Goal: Check status: Check status

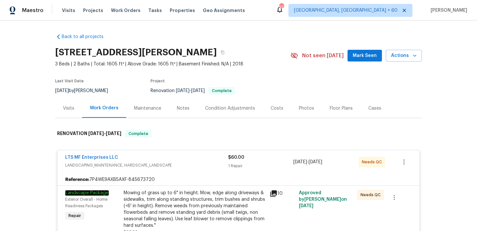
click at [71, 5] on div "Visits Projects Work Orders Tasks Properties Geo Assignments" at bounding box center [157, 10] width 191 height 13
click at [68, 8] on span "Visits" at bounding box center [68, 10] width 13 height 6
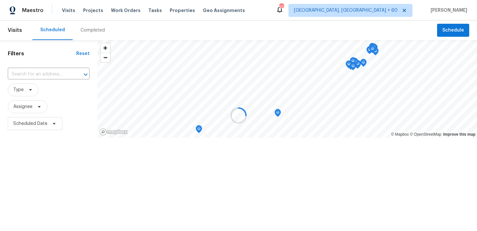
click at [91, 30] on div at bounding box center [238, 115] width 477 height 231
click at [91, 29] on div at bounding box center [238, 115] width 477 height 231
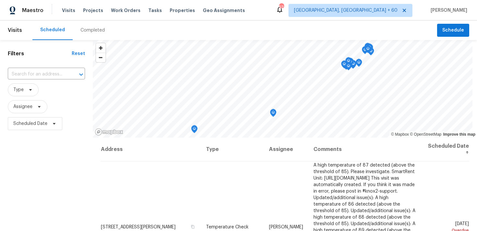
click at [89, 31] on div "Completed" at bounding box center [93, 30] width 24 height 6
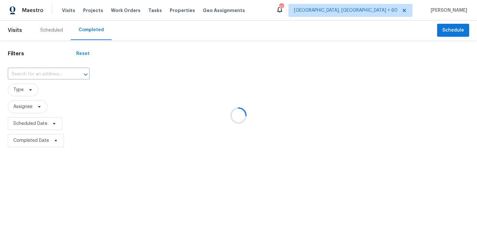
click at [44, 71] on div at bounding box center [238, 115] width 477 height 231
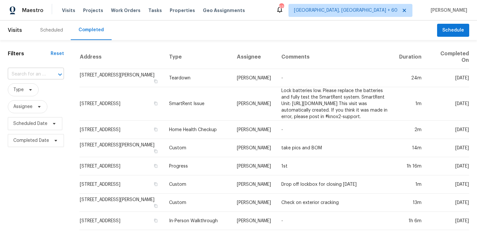
click at [31, 74] on input "text" at bounding box center [27, 74] width 38 height 10
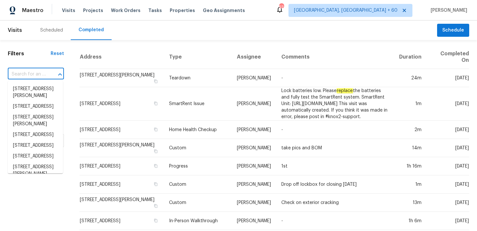
paste input "[STREET_ADDRESS]"
type input "[STREET_ADDRESS]"
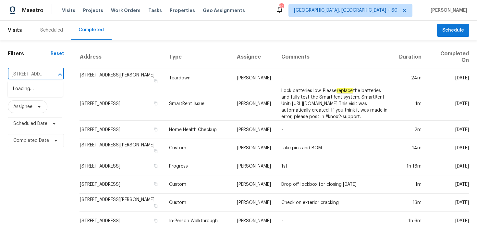
scroll to position [0, 41]
click at [23, 89] on li "[STREET_ADDRESS]" at bounding box center [35, 88] width 55 height 11
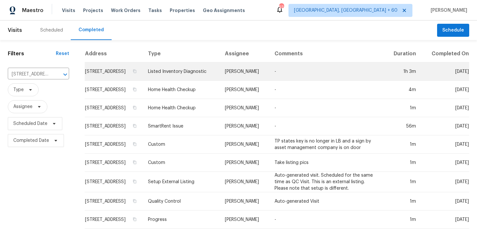
click at [194, 76] on td "Listed Inventory Diagnostic" at bounding box center [181, 71] width 77 height 18
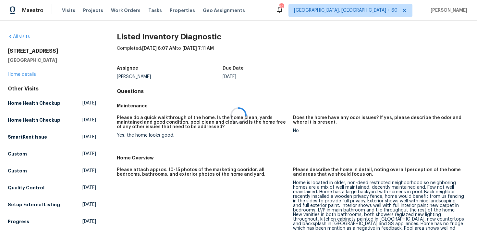
click at [19, 74] on div at bounding box center [238, 115] width 477 height 231
click at [14, 73] on div at bounding box center [238, 115] width 477 height 231
click at [17, 74] on link "Home details" at bounding box center [22, 74] width 28 height 5
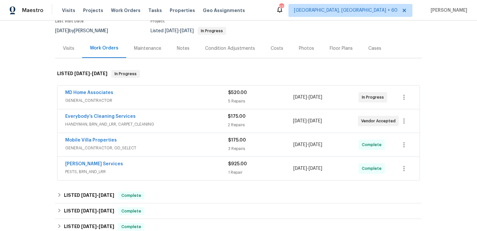
scroll to position [63, 0]
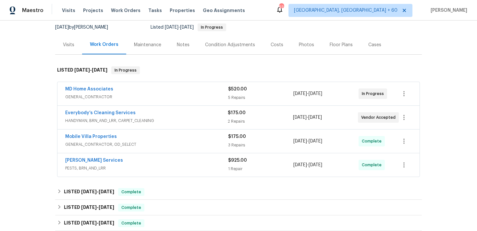
click at [233, 97] on div "5 Repairs" at bounding box center [260, 97] width 65 height 6
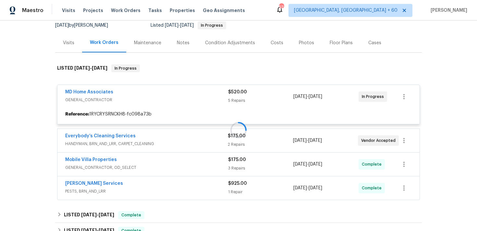
scroll to position [73, 0]
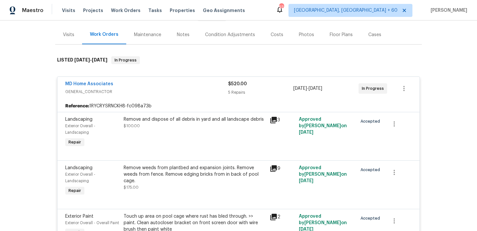
click at [234, 90] on div "5 Repairs" at bounding box center [260, 92] width 65 height 6
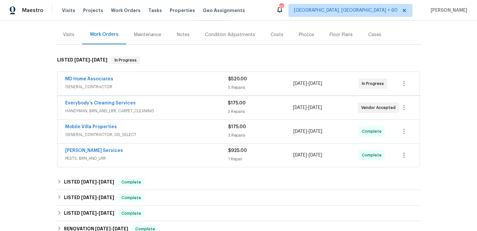
scroll to position [116, 0]
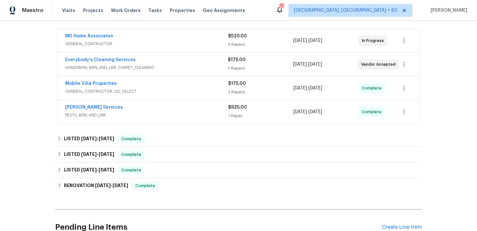
click at [233, 68] on div "2 Repairs" at bounding box center [260, 68] width 65 height 6
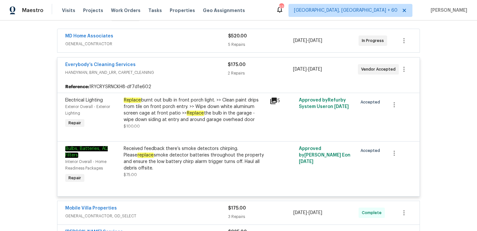
click at [236, 73] on div "2 Repairs" at bounding box center [260, 73] width 65 height 6
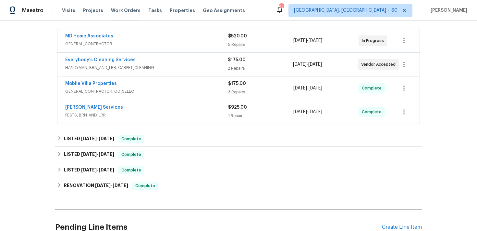
click at [237, 90] on div "3 Repairs" at bounding box center [260, 92] width 65 height 6
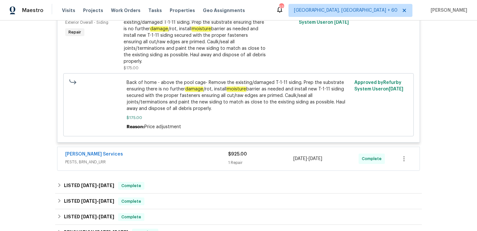
scroll to position [390, 0]
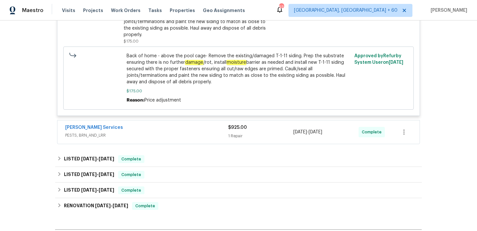
click at [238, 132] on div "1 Repair" at bounding box center [260, 135] width 65 height 6
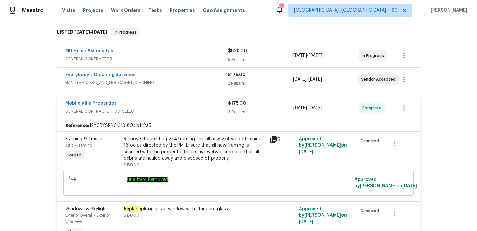
scroll to position [0, 0]
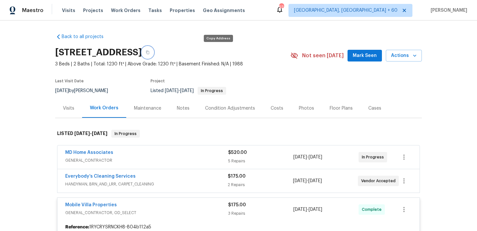
click at [154, 54] on button "button" at bounding box center [148, 52] width 12 height 12
click at [64, 12] on span "Visits" at bounding box center [68, 10] width 13 height 6
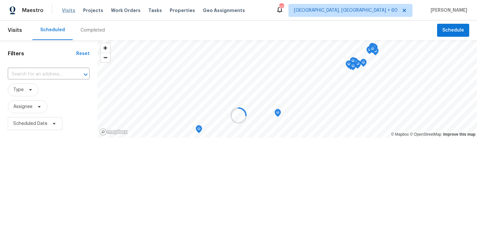
click at [64, 12] on div at bounding box center [238, 115] width 477 height 231
click at [95, 31] on div at bounding box center [238, 115] width 477 height 231
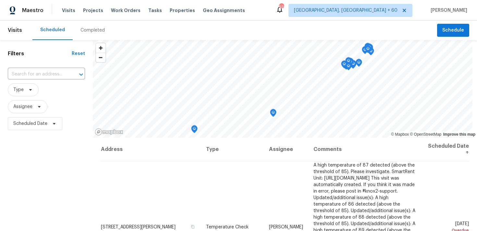
click at [95, 31] on div "Completed" at bounding box center [93, 30] width 24 height 6
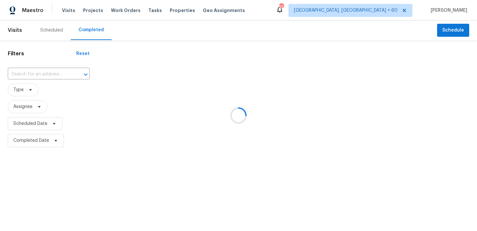
click at [33, 74] on div at bounding box center [238, 115] width 477 height 231
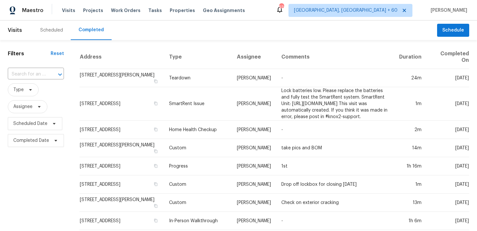
click at [33, 74] on input "text" at bounding box center [27, 74] width 38 height 10
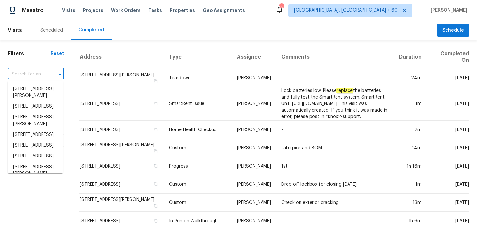
paste input "[STREET_ADDRESS]"
type input "[STREET_ADDRESS]"
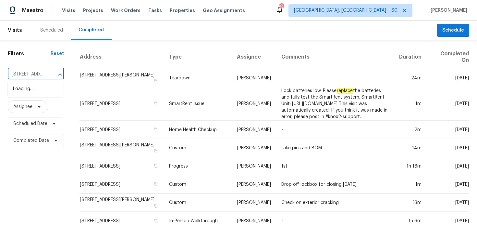
scroll to position [0, 43]
click at [30, 86] on li "[STREET_ADDRESS]" at bounding box center [35, 88] width 55 height 11
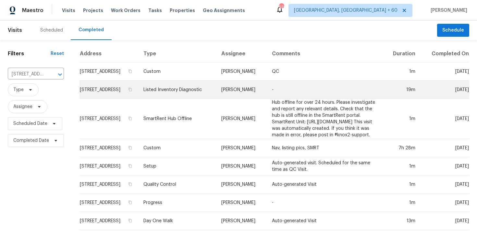
click at [165, 92] on td "Listed Inventory Diagnostic" at bounding box center [177, 90] width 78 height 18
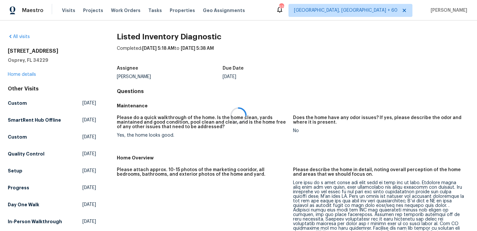
click at [23, 70] on div at bounding box center [238, 115] width 477 height 231
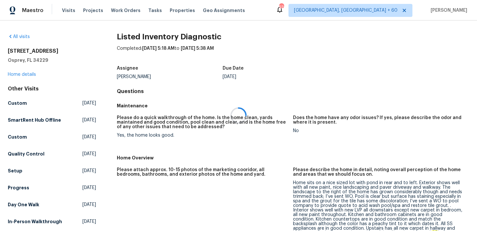
click at [20, 74] on div at bounding box center [238, 115] width 477 height 231
click at [17, 74] on div at bounding box center [238, 115] width 477 height 231
click at [17, 74] on link "Home details" at bounding box center [22, 74] width 28 height 5
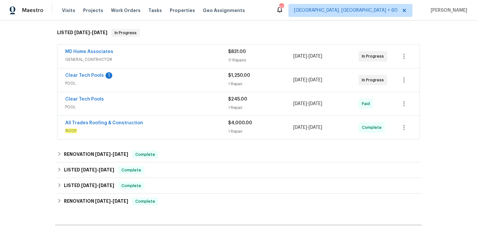
scroll to position [103, 0]
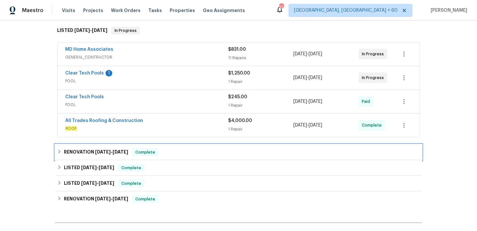
click at [166, 150] on div "RENOVATION [DATE] - [DATE] Complete" at bounding box center [238, 152] width 363 height 8
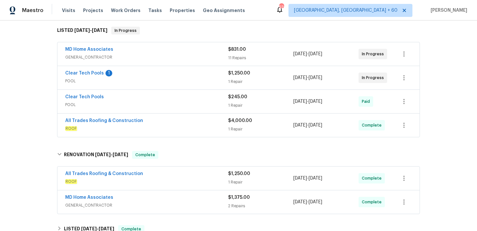
click at [231, 179] on div "1 Repair" at bounding box center [260, 182] width 65 height 6
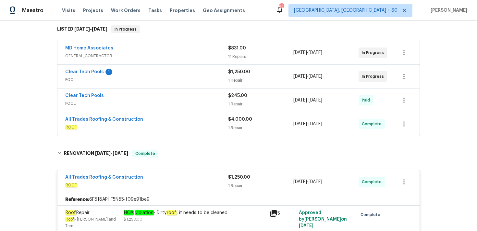
scroll to position [99, 0]
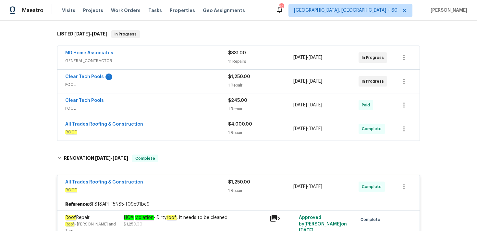
click at [221, 130] on span "ROOF" at bounding box center [146, 132] width 163 height 6
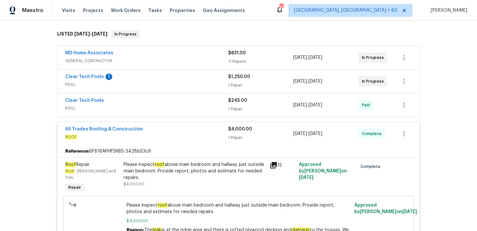
click at [240, 106] on div "1 Repair" at bounding box center [260, 109] width 65 height 6
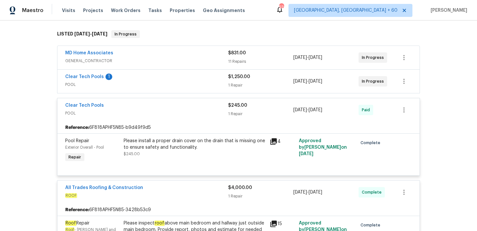
click at [237, 86] on div "1 Repair" at bounding box center [260, 85] width 65 height 6
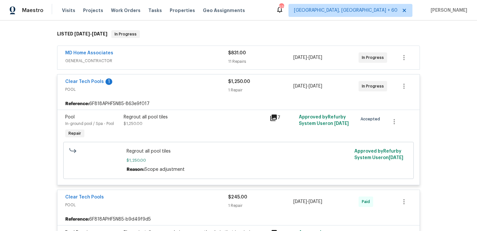
click at [237, 89] on div "1 Repair" at bounding box center [260, 90] width 65 height 6
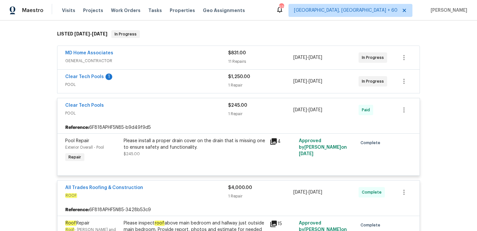
click at [238, 58] on div "11 Repairs" at bounding box center [260, 61] width 65 height 6
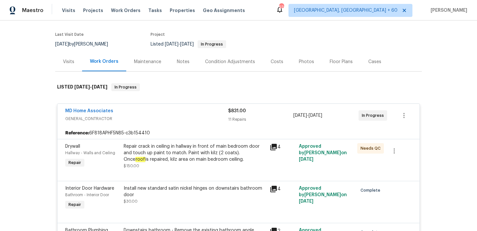
scroll to position [44, 0]
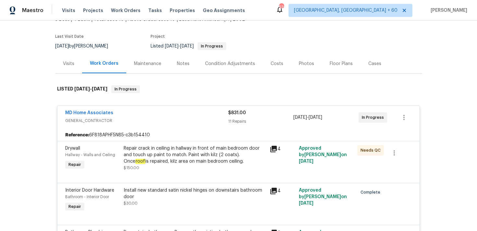
click at [239, 117] on div "$831.00 11 Repairs" at bounding box center [260, 117] width 65 height 16
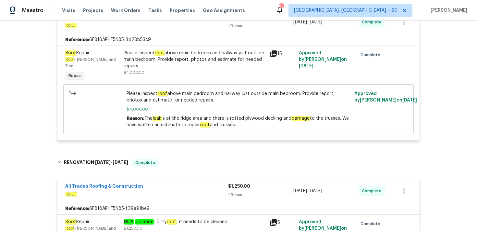
scroll to position [0, 0]
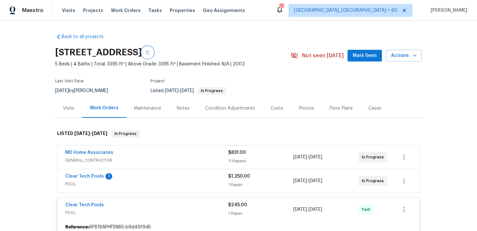
click at [154, 50] on button "button" at bounding box center [148, 52] width 12 height 12
click at [65, 12] on span "Visits" at bounding box center [68, 10] width 13 height 6
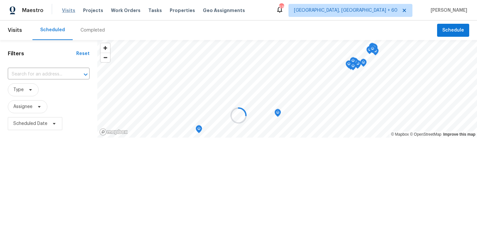
click at [65, 12] on div at bounding box center [238, 115] width 477 height 231
click at [88, 29] on div at bounding box center [238, 115] width 477 height 231
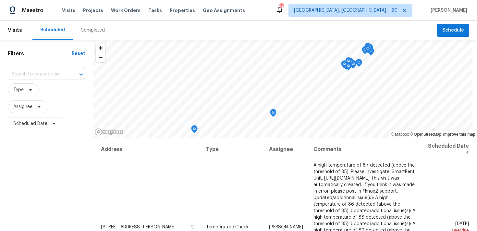
click at [95, 30] on div "Completed" at bounding box center [93, 30] width 24 height 6
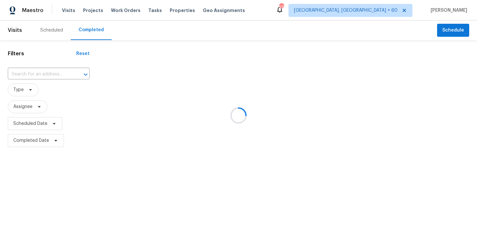
click at [35, 74] on div at bounding box center [238, 115] width 477 height 231
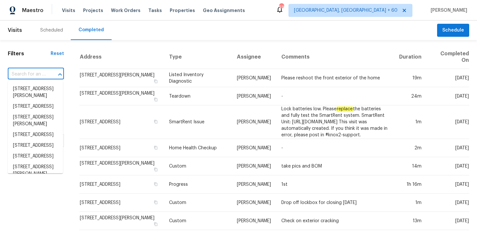
click at [34, 77] on input "text" at bounding box center [27, 74] width 38 height 10
paste input "[STREET_ADDRESS]"
type input "[STREET_ADDRESS]"
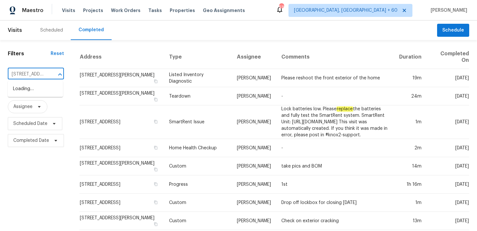
scroll to position [0, 58]
click at [25, 88] on li "[STREET_ADDRESS]" at bounding box center [35, 88] width 55 height 11
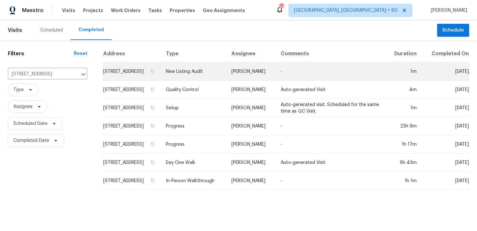
click at [199, 75] on td "New Listing Audit" at bounding box center [194, 71] width 66 height 18
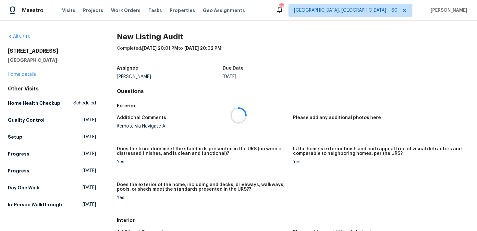
click at [24, 72] on div at bounding box center [238, 115] width 477 height 231
click at [16, 76] on div at bounding box center [238, 115] width 477 height 231
click at [18, 73] on link "Home details" at bounding box center [22, 74] width 28 height 5
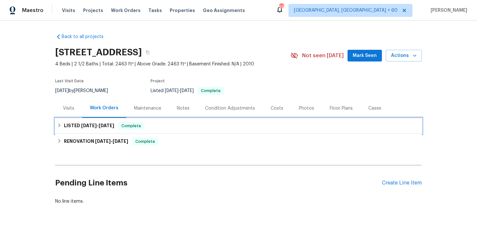
click at [147, 125] on div "LISTED [DATE] - [DATE] Complete" at bounding box center [238, 126] width 363 height 8
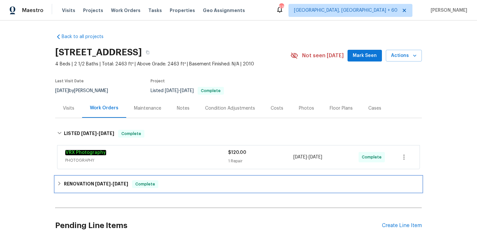
click at [178, 178] on div "RENOVATION [DATE] - [DATE] Complete" at bounding box center [238, 184] width 367 height 16
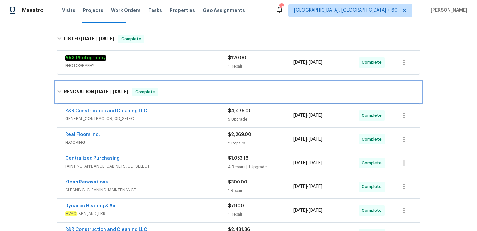
scroll to position [101, 0]
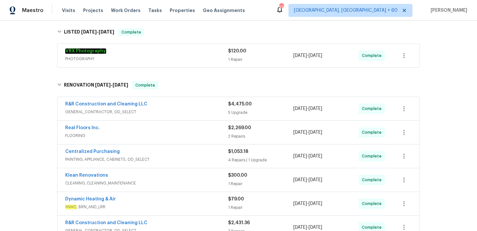
click at [232, 113] on div "5 Upgrade" at bounding box center [260, 112] width 65 height 6
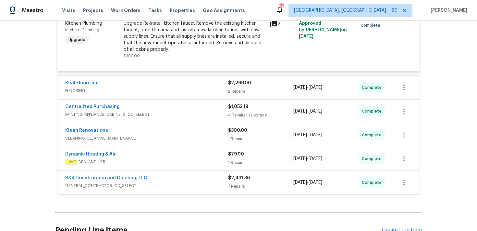
scroll to position [429, 0]
click at [236, 92] on div "2 Repairs" at bounding box center [260, 90] width 65 height 6
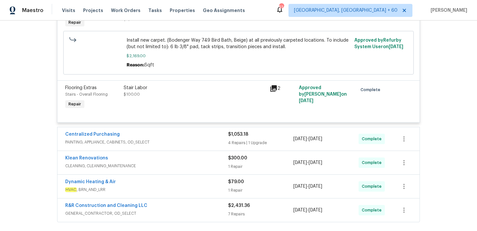
scroll to position [549, 0]
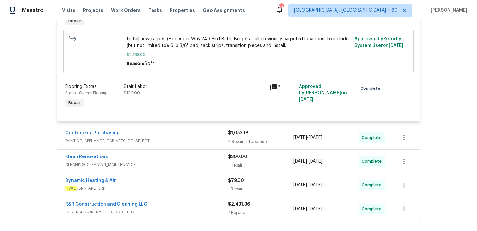
click at [235, 139] on div "$1,053.18 4 Repairs | 1 Upgrade" at bounding box center [260, 138] width 65 height 16
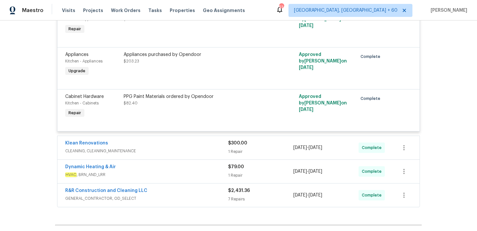
scroll to position [796, 0]
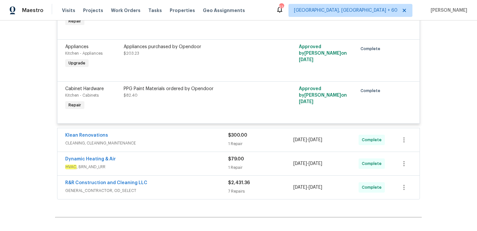
click at [235, 151] on div "Klean Renovations CLEANING, CLEANING_MAINTENANCE $300.00 1 Repair [DATE] - [DAT…" at bounding box center [238, 139] width 362 height 23
click at [237, 142] on div "$300.00 1 Repair" at bounding box center [260, 140] width 65 height 16
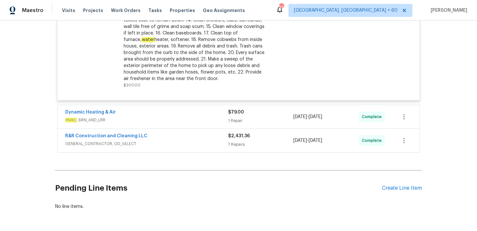
scroll to position [1020, 0]
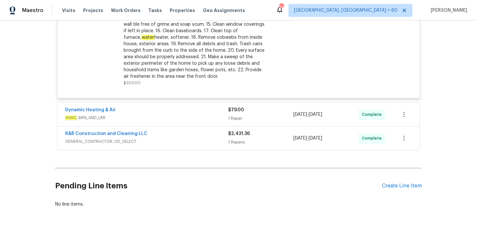
click at [237, 120] on div "1 Repair" at bounding box center [260, 118] width 65 height 6
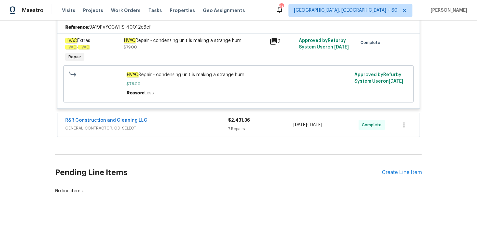
scroll to position [1126, 0]
click at [230, 127] on div "$2,431.36 7 Repairs" at bounding box center [260, 124] width 65 height 16
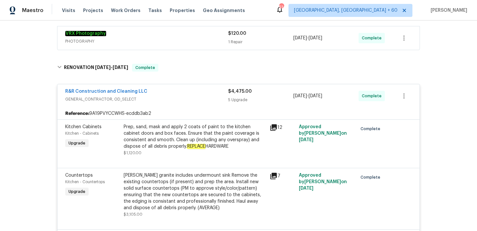
scroll to position [0, 0]
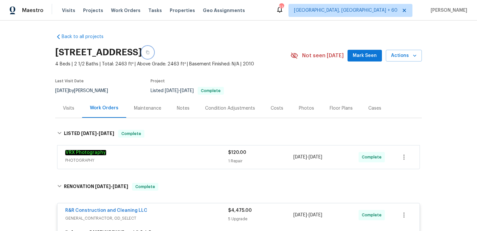
click at [149, 51] on icon "button" at bounding box center [147, 53] width 3 height 4
click at [68, 7] on span "Visits" at bounding box center [68, 10] width 13 height 6
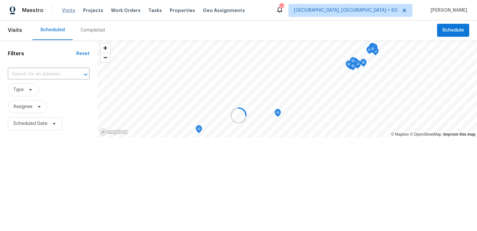
click at [68, 7] on div at bounding box center [238, 115] width 477 height 231
click at [91, 31] on div at bounding box center [238, 115] width 477 height 231
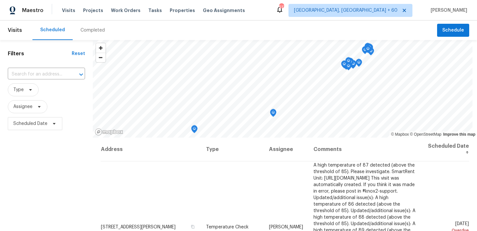
click at [86, 29] on div "Completed" at bounding box center [93, 30] width 24 height 6
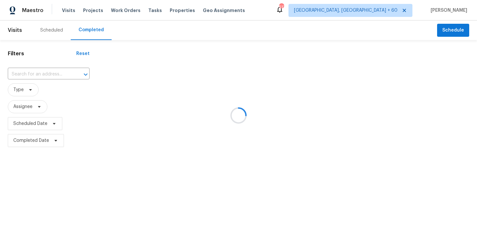
click at [34, 72] on div at bounding box center [238, 115] width 477 height 231
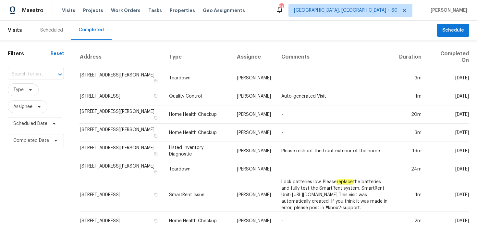
click at [25, 72] on input "text" at bounding box center [27, 74] width 38 height 10
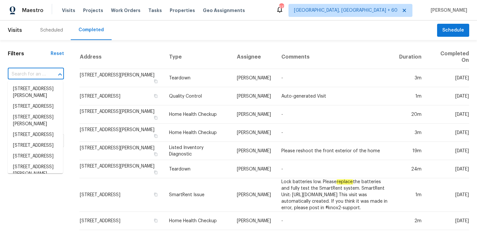
paste input "[STREET_ADDRESS][PERSON_NAME]"
type input "[STREET_ADDRESS][PERSON_NAME]"
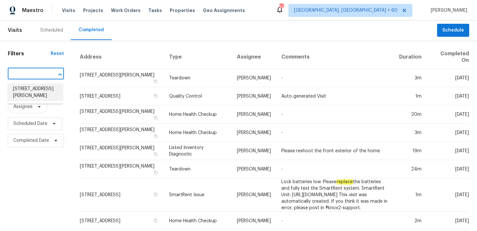
click at [32, 90] on li "[STREET_ADDRESS][PERSON_NAME]" at bounding box center [35, 92] width 55 height 18
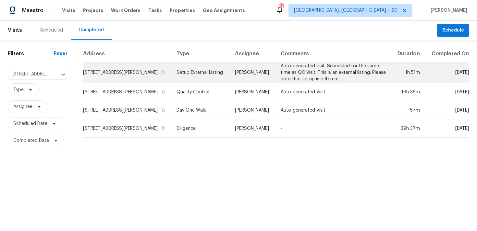
click at [201, 72] on td "Setup External Listing" at bounding box center [200, 72] width 58 height 20
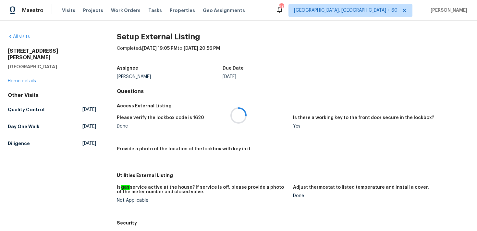
click at [24, 75] on div at bounding box center [238, 115] width 477 height 231
click at [22, 74] on div at bounding box center [238, 115] width 477 height 231
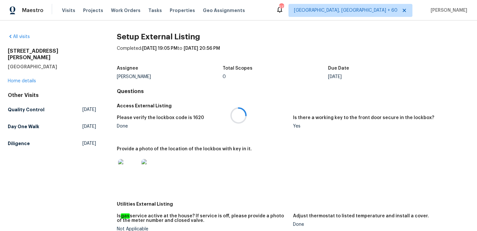
click at [14, 73] on div at bounding box center [238, 115] width 477 height 231
click at [22, 79] on link "Home details" at bounding box center [22, 81] width 28 height 5
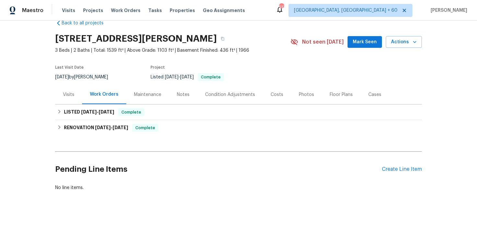
scroll to position [18, 0]
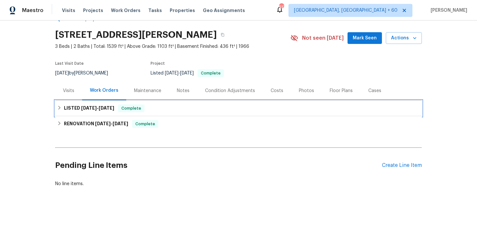
click at [147, 108] on div "LISTED [DATE] - [DATE] Complete" at bounding box center [238, 108] width 363 height 8
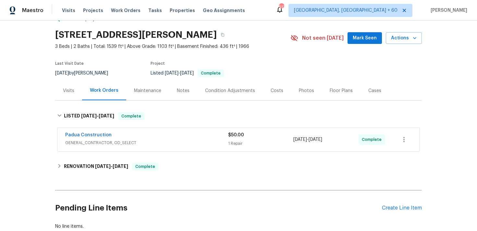
click at [229, 139] on div "$50.00 1 Repair" at bounding box center [260, 139] width 65 height 16
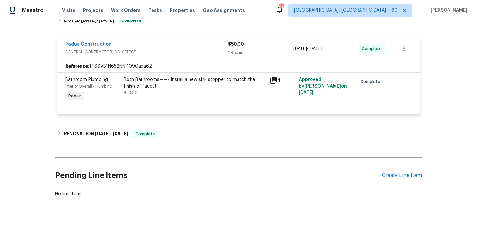
scroll to position [116, 0]
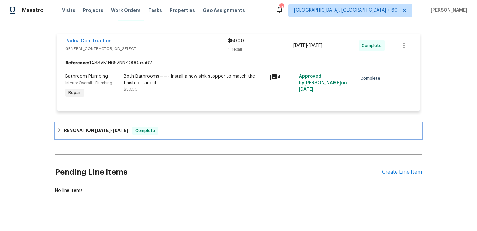
click at [187, 128] on div "RENOVATION [DATE] - [DATE] Complete" at bounding box center [238, 131] width 363 height 8
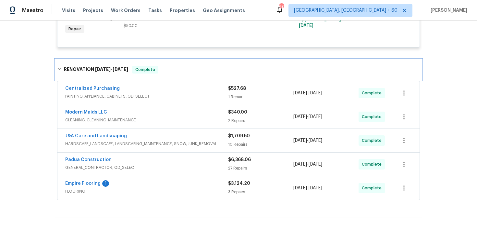
scroll to position [190, 0]
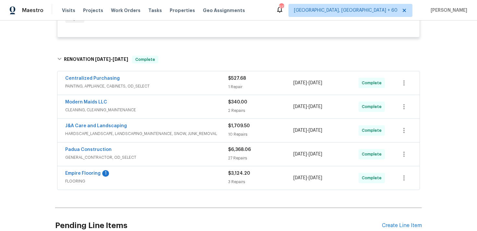
click at [237, 107] on div "$340.00 2 Repairs" at bounding box center [260, 107] width 65 height 16
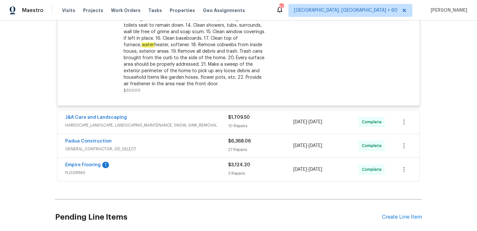
scroll to position [431, 0]
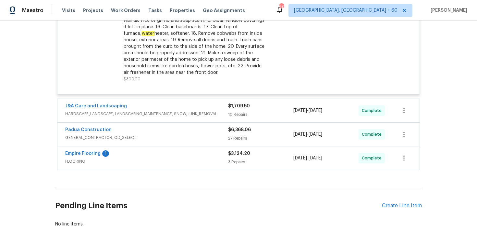
click at [235, 155] on span "$3,124.20" at bounding box center [239, 153] width 22 height 5
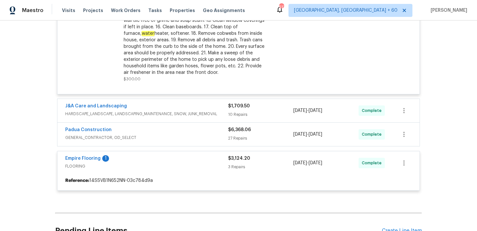
click at [237, 135] on div "Centralized Purchasing PAINTING, APPLIANCE, CABINETS, OD_SELECT $527.68 1 Repai…" at bounding box center [238, 12] width 363 height 365
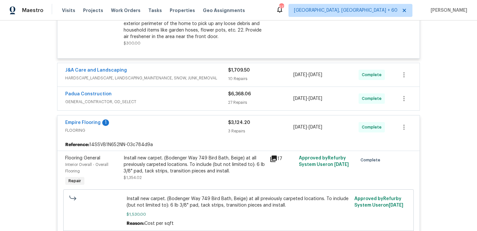
scroll to position [456, 0]
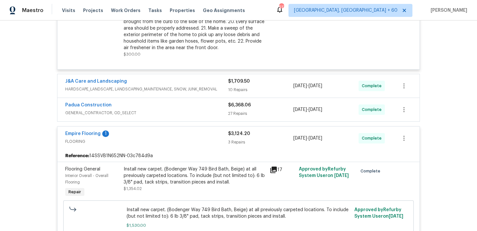
click at [239, 113] on div "27 Repairs" at bounding box center [260, 113] width 65 height 6
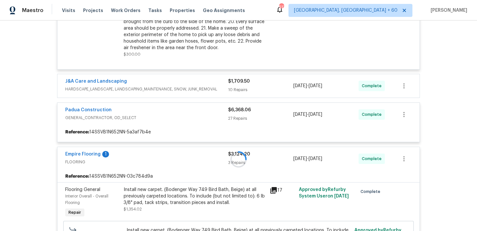
click at [237, 89] on div at bounding box center [238, 159] width 367 height 752
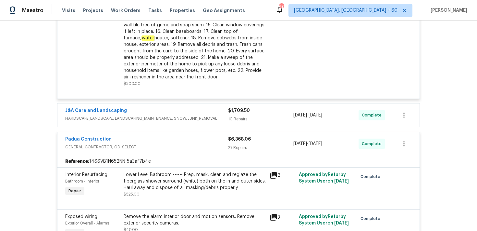
click at [240, 119] on div "10 Repairs" at bounding box center [260, 119] width 65 height 6
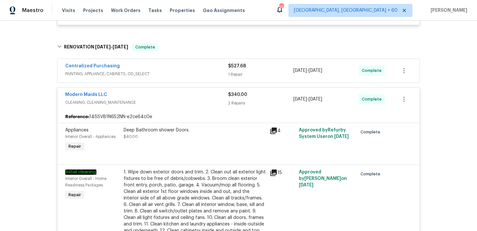
scroll to position [215, 0]
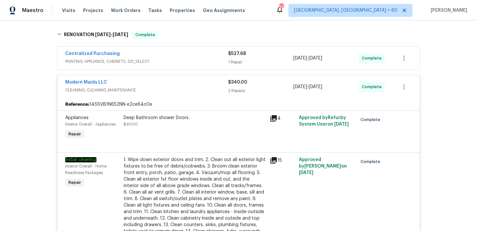
click at [228, 58] on div "Centralized Purchasing" at bounding box center [146, 54] width 163 height 8
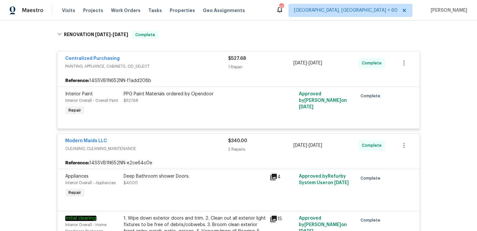
click at [231, 65] on div "1 Repair" at bounding box center [260, 67] width 65 height 6
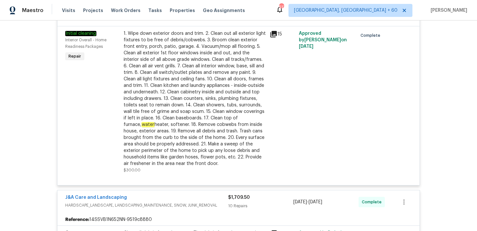
scroll to position [156, 0]
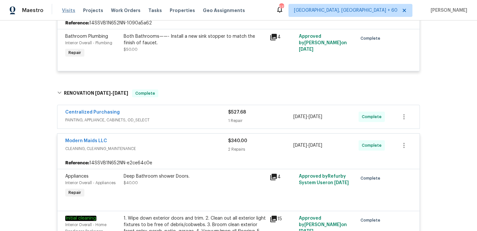
click at [65, 9] on span "Visits" at bounding box center [68, 10] width 13 height 6
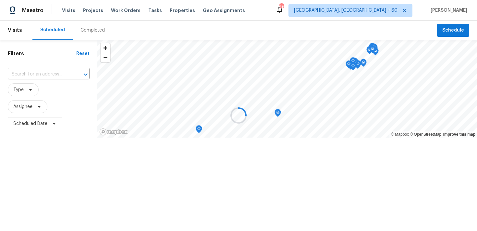
click at [84, 32] on div at bounding box center [238, 115] width 477 height 231
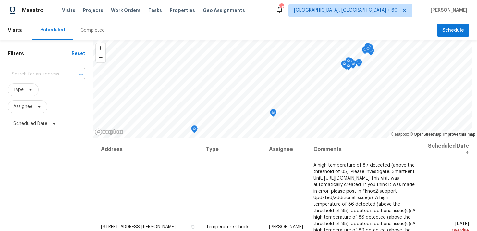
click at [84, 30] on div "Completed" at bounding box center [93, 30] width 24 height 6
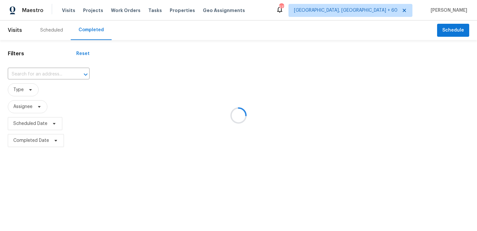
click at [33, 72] on div at bounding box center [238, 115] width 477 height 231
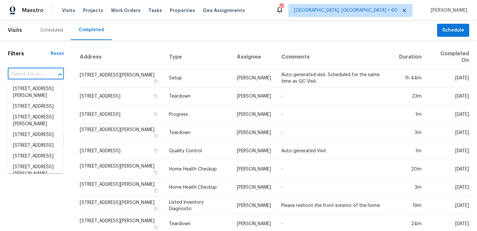
click at [26, 77] on input "text" at bounding box center [27, 74] width 38 height 10
paste input "[STREET_ADDRESS][PERSON_NAME]"
type input "[STREET_ADDRESS][PERSON_NAME]"
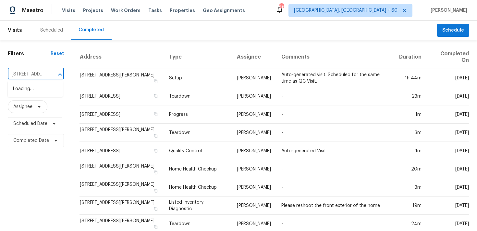
scroll to position [0, 56]
click at [26, 89] on li "[STREET_ADDRESS][PERSON_NAME]" at bounding box center [35, 92] width 55 height 18
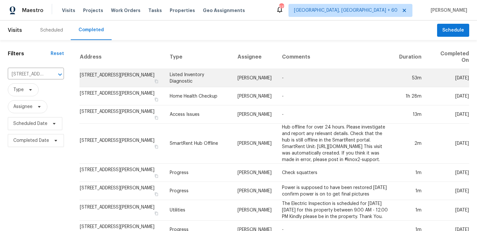
click at [178, 79] on td "Listed Inventory Diagnostic" at bounding box center [199, 78] width 68 height 18
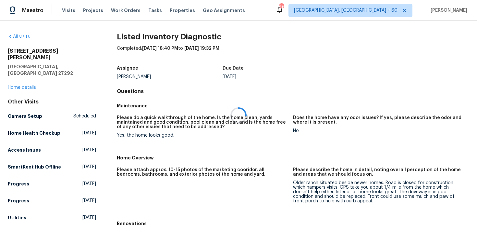
click at [27, 75] on div at bounding box center [238, 115] width 477 height 231
click at [19, 73] on div at bounding box center [238, 115] width 477 height 231
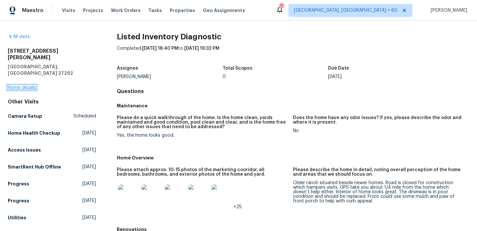
click at [19, 85] on link "Home details" at bounding box center [22, 87] width 28 height 5
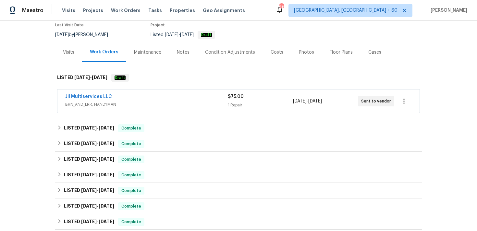
scroll to position [81, 0]
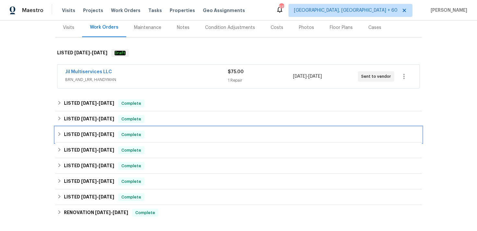
click at [133, 133] on span "Complete" at bounding box center [131, 134] width 25 height 6
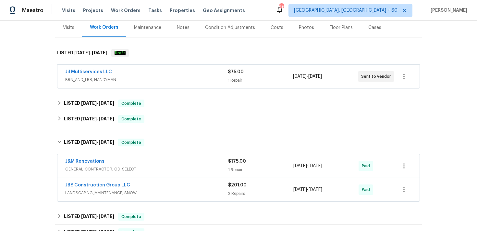
click at [208, 166] on span "GENERAL_CONTRACTOR, OD_SELECT" at bounding box center [146, 169] width 163 height 6
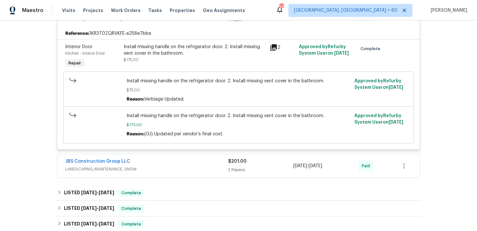
scroll to position [248, 0]
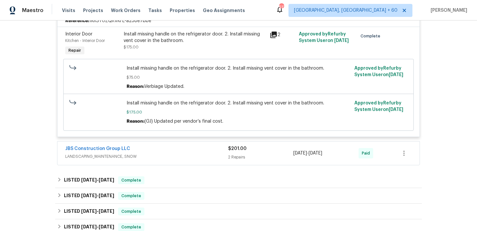
click at [237, 156] on div "2 Repairs" at bounding box center [260, 157] width 65 height 6
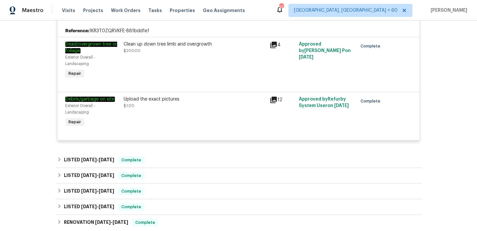
scroll to position [411, 0]
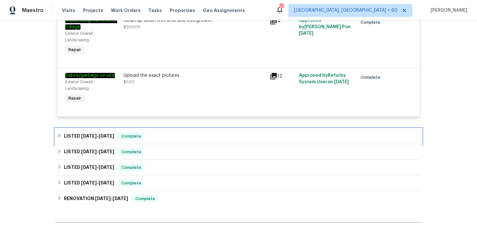
click at [191, 140] on div "LISTED [DATE] - [DATE] Complete" at bounding box center [238, 136] width 363 height 8
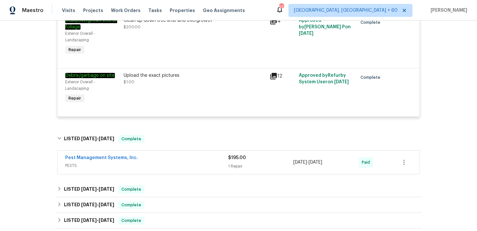
click at [238, 161] on div "$195.00" at bounding box center [260, 157] width 65 height 6
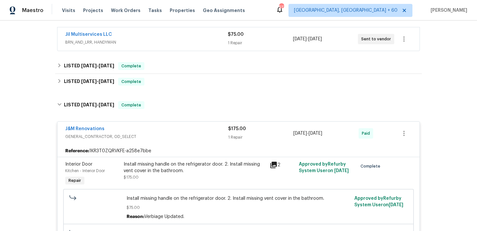
scroll to position [98, 0]
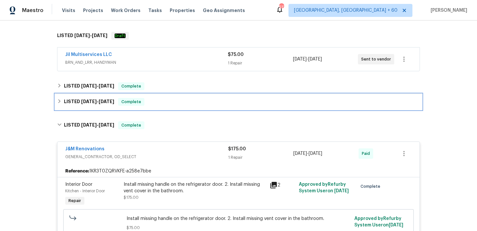
click at [162, 103] on div "LISTED [DATE] - [DATE] Complete" at bounding box center [238, 102] width 363 height 8
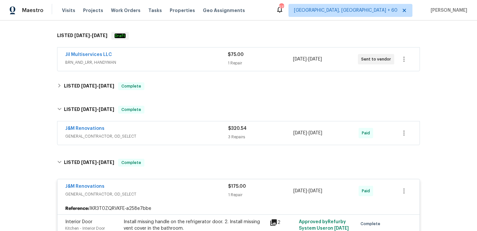
click at [221, 128] on div "J&M Renovations" at bounding box center [146, 129] width 163 height 8
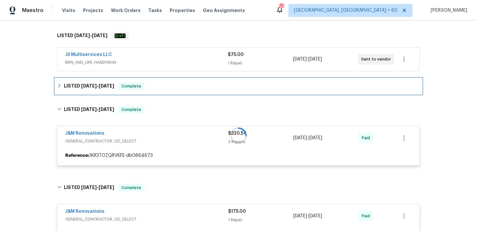
click at [184, 87] on div "LISTED [DATE] - [DATE] Complete" at bounding box center [238, 86] width 363 height 8
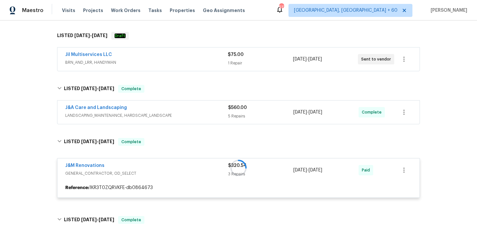
click at [236, 114] on div "5 Repairs" at bounding box center [260, 116] width 65 height 6
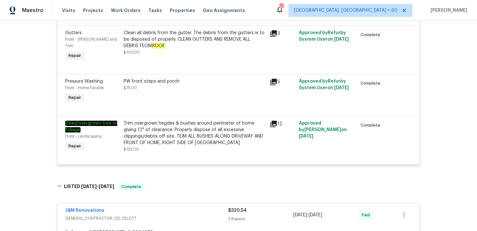
scroll to position [300, 0]
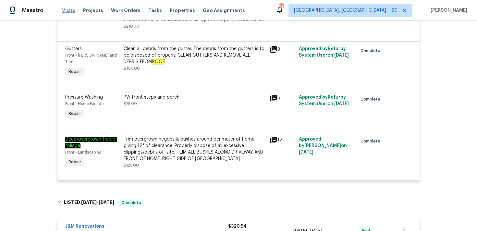
click at [63, 11] on span "Visits" at bounding box center [68, 10] width 13 height 6
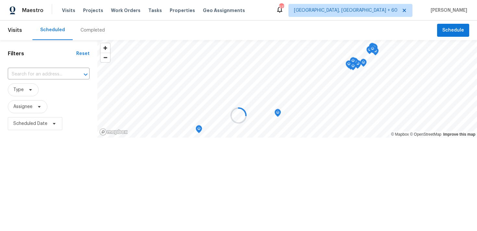
click at [88, 32] on div at bounding box center [238, 115] width 477 height 231
click at [87, 30] on div at bounding box center [238, 115] width 477 height 231
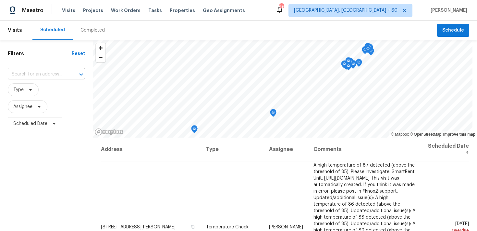
click at [90, 30] on div "Completed" at bounding box center [93, 30] width 24 height 6
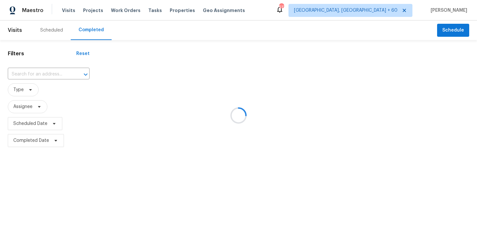
click at [41, 69] on div at bounding box center [238, 115] width 477 height 231
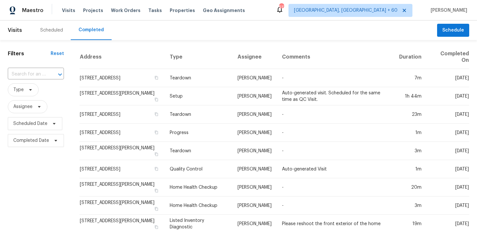
click at [41, 69] on input "text" at bounding box center [27, 74] width 38 height 10
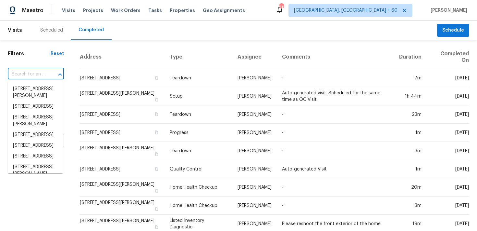
paste input "[STREET_ADDRESS][PERSON_NAME]"
type input "[STREET_ADDRESS][PERSON_NAME]"
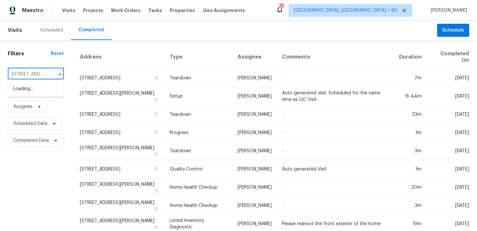
scroll to position [0, 54]
click at [25, 89] on li "[STREET_ADDRESS][PERSON_NAME]" at bounding box center [35, 92] width 55 height 18
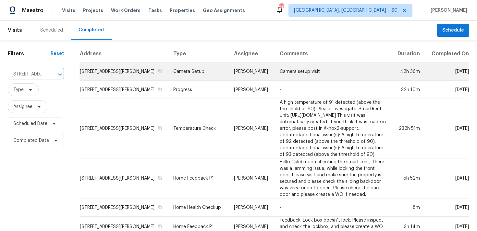
click at [186, 79] on td "Camera Setup" at bounding box center [198, 71] width 61 height 18
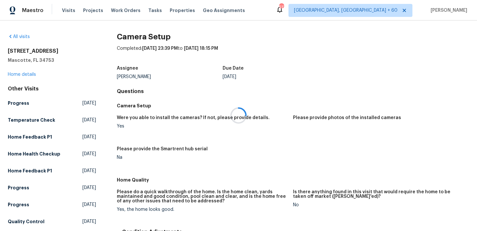
click at [30, 73] on div at bounding box center [238, 115] width 477 height 231
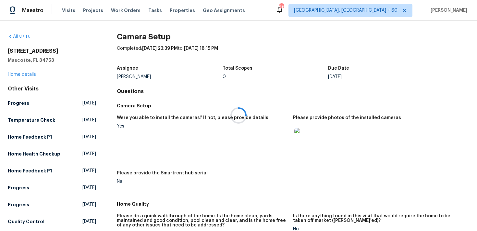
click at [19, 74] on div at bounding box center [238, 115] width 477 height 231
click at [18, 75] on link "Home details" at bounding box center [22, 74] width 28 height 5
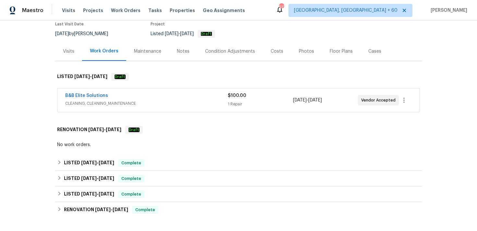
scroll to position [81, 0]
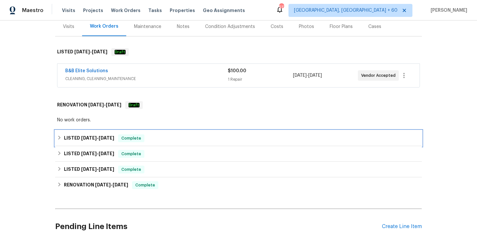
click at [150, 138] on div "LISTED [DATE] - [DATE] Complete" at bounding box center [238, 138] width 363 height 8
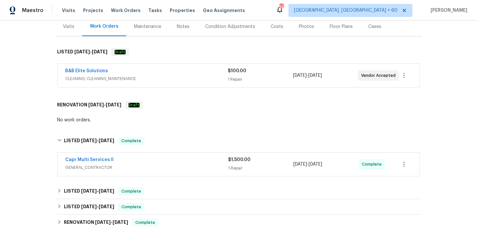
click at [238, 166] on div "1 Repair" at bounding box center [260, 168] width 65 height 6
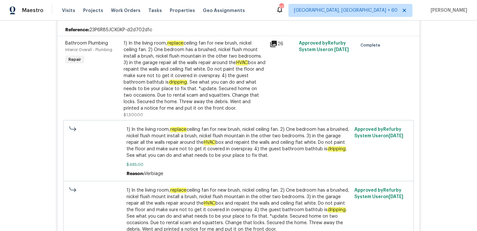
scroll to position [0, 0]
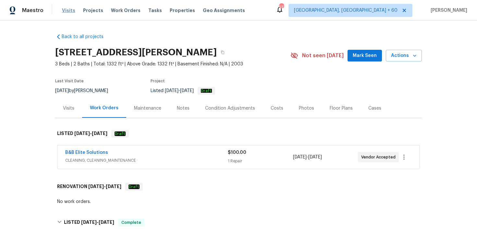
click at [68, 13] on span "Visits" at bounding box center [68, 10] width 13 height 6
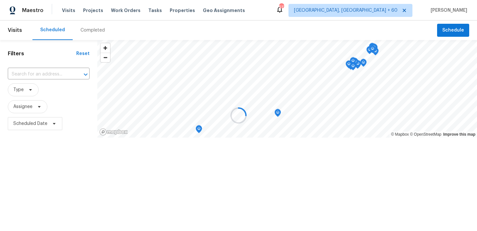
click at [85, 28] on div at bounding box center [238, 115] width 477 height 231
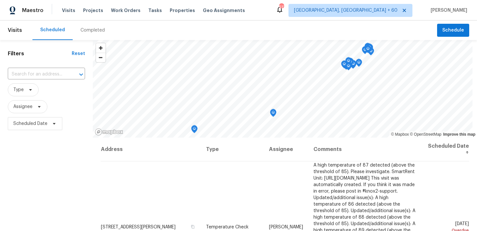
click at [85, 34] on div "Completed" at bounding box center [93, 29] width 40 height 19
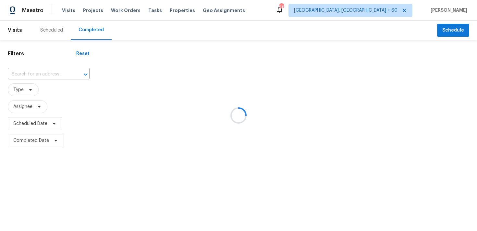
click at [36, 76] on div at bounding box center [238, 115] width 477 height 231
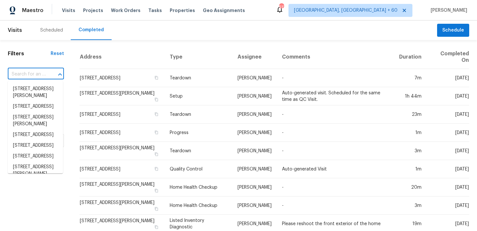
click at [36, 76] on input "text" at bounding box center [27, 74] width 38 height 10
paste input "[STREET_ADDRESS]"
type input "[STREET_ADDRESS]"
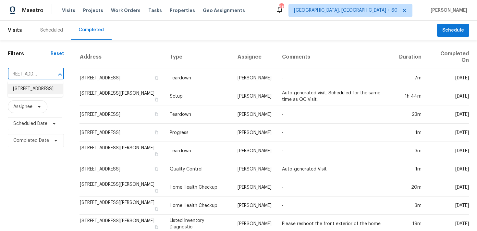
click at [26, 88] on li "[STREET_ADDRESS]" at bounding box center [35, 88] width 55 height 11
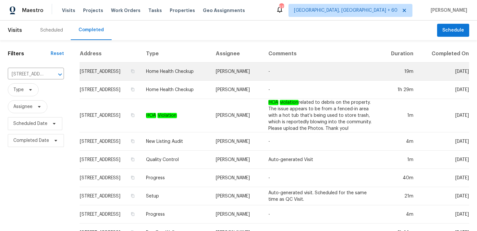
click at [194, 75] on td "Home Health Checkup" at bounding box center [176, 71] width 70 height 18
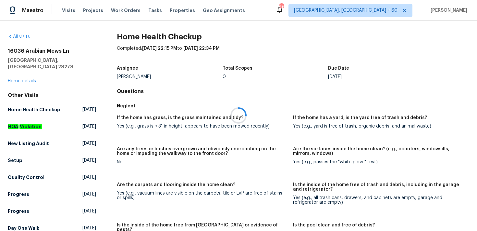
click at [31, 74] on div at bounding box center [238, 115] width 477 height 231
click at [19, 79] on link "Home details" at bounding box center [22, 81] width 28 height 5
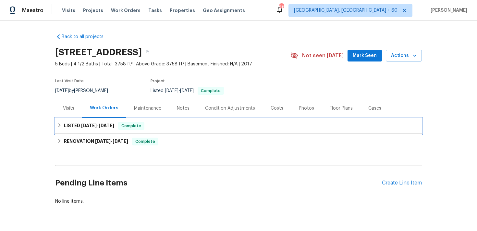
click at [144, 124] on div "LISTED [DATE] - [DATE] Complete" at bounding box center [238, 126] width 363 height 8
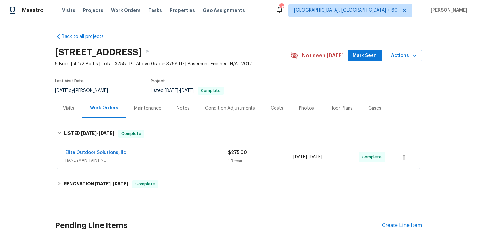
click at [218, 153] on div "Elite Outdoor Solutions, llc" at bounding box center [146, 153] width 163 height 8
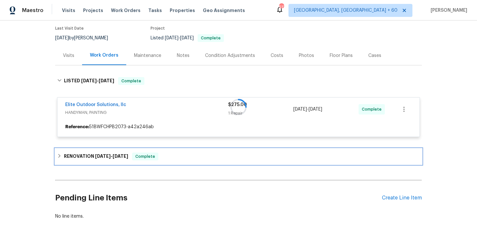
click at [164, 149] on div "RENOVATION [DATE] - [DATE] Complete" at bounding box center [238, 156] width 367 height 16
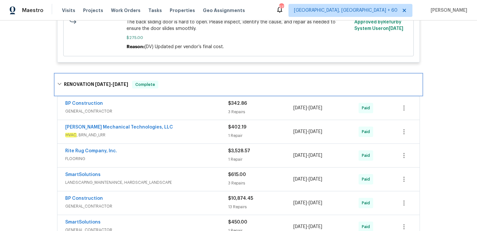
scroll to position [251, 0]
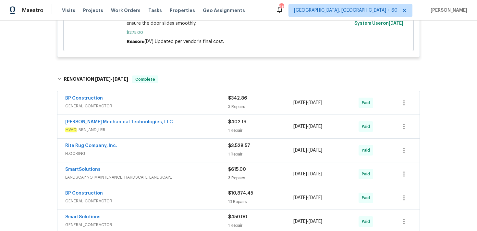
click at [238, 103] on div "$342.86 3 Repairs" at bounding box center [260, 103] width 65 height 16
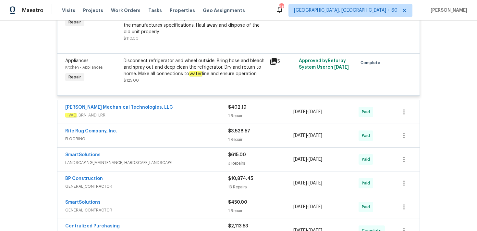
scroll to position [433, 0]
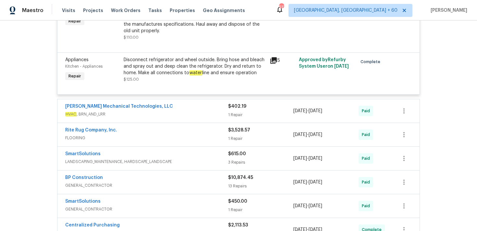
click at [236, 114] on div "1 Repair" at bounding box center [260, 114] width 65 height 6
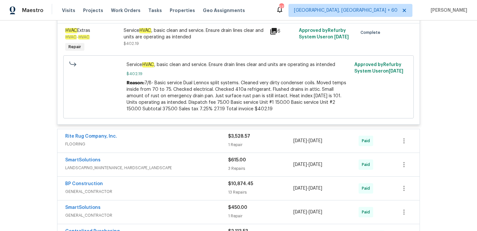
scroll to position [564, 0]
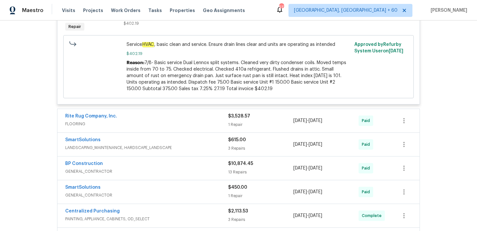
click at [237, 127] on div "1 Repair" at bounding box center [260, 124] width 65 height 6
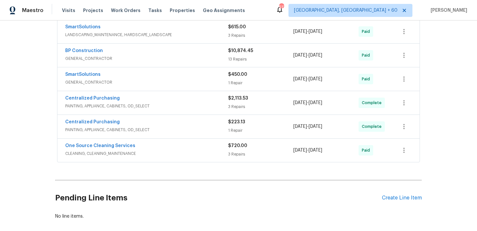
scroll to position [782, 0]
click at [234, 154] on div "3 Repairs" at bounding box center [260, 153] width 65 height 6
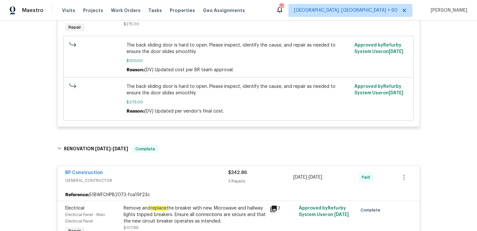
scroll to position [0, 0]
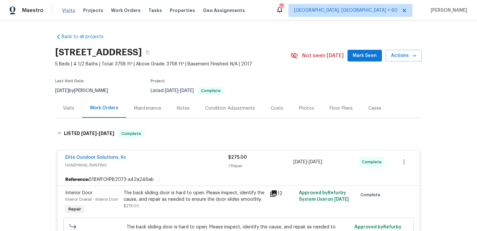
click at [65, 9] on span "Visits" at bounding box center [68, 10] width 13 height 6
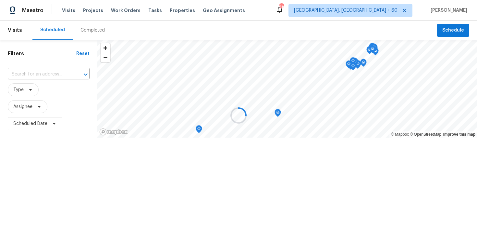
click at [84, 28] on div at bounding box center [238, 115] width 477 height 231
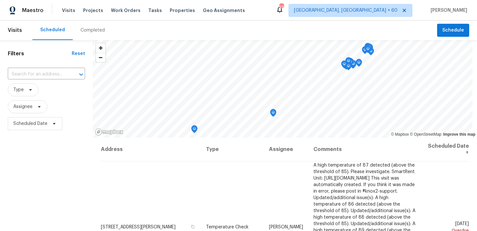
click at [86, 31] on div "Completed" at bounding box center [93, 30] width 24 height 6
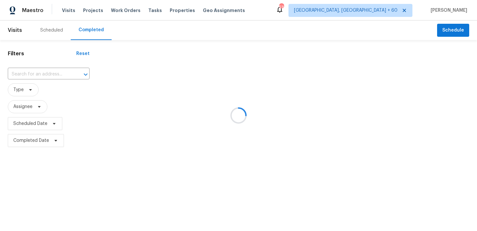
click at [49, 68] on div at bounding box center [238, 115] width 477 height 231
click at [37, 77] on div at bounding box center [238, 115] width 477 height 231
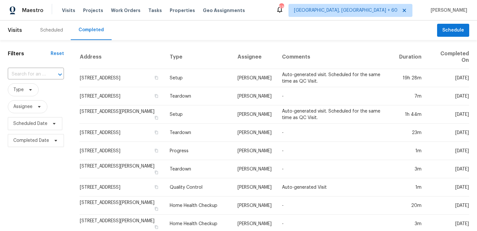
click at [37, 77] on input "text" at bounding box center [27, 74] width 38 height 10
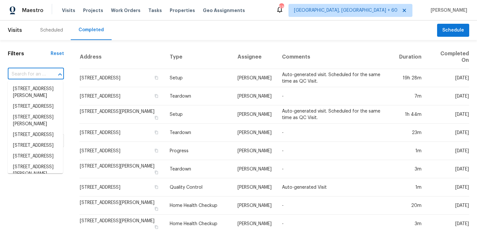
paste input "[STREET_ADDRESS][PERSON_NAME]"
type input "[STREET_ADDRESS][PERSON_NAME]"
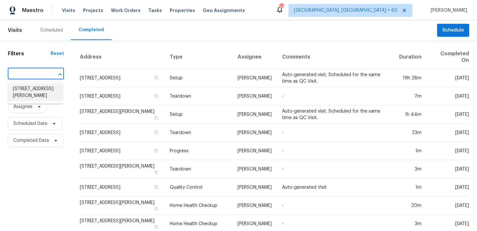
click at [24, 88] on li "[STREET_ADDRESS][PERSON_NAME]" at bounding box center [35, 92] width 55 height 18
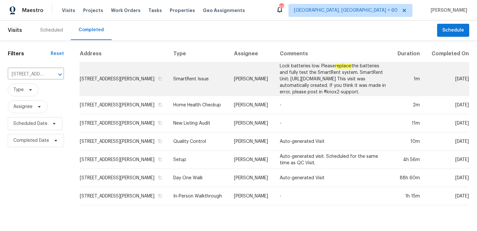
click at [185, 85] on td "SmartRent Issue" at bounding box center [198, 78] width 61 height 33
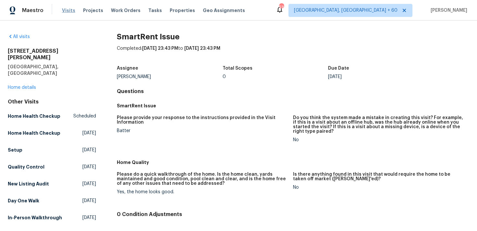
click at [65, 10] on span "Visits" at bounding box center [68, 10] width 13 height 6
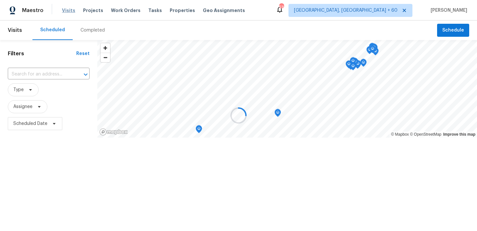
click at [65, 10] on div at bounding box center [238, 115] width 477 height 231
click at [85, 32] on div at bounding box center [238, 115] width 477 height 231
click at [87, 29] on div at bounding box center [238, 115] width 477 height 231
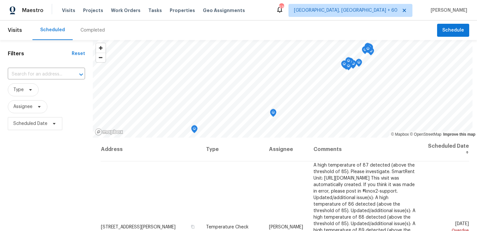
click at [93, 30] on div "Completed" at bounding box center [93, 30] width 24 height 6
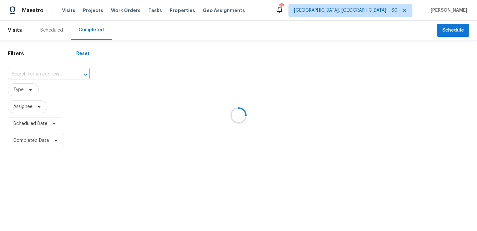
click at [32, 70] on div at bounding box center [238, 115] width 477 height 231
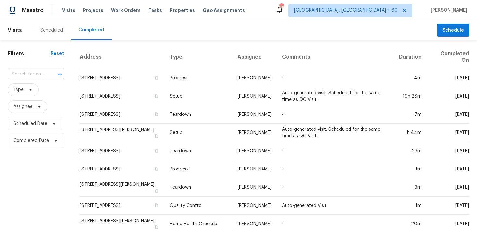
click at [30, 75] on input "text" at bounding box center [27, 74] width 38 height 10
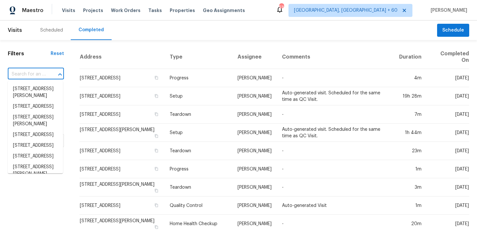
paste input "[STREET_ADDRESS][PERSON_NAME]"
type input "[STREET_ADDRESS][PERSON_NAME]"
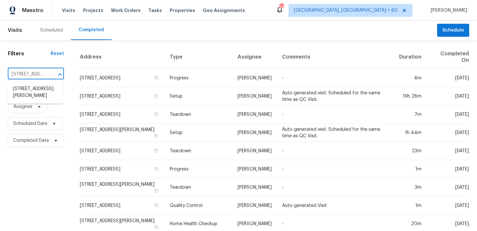
scroll to position [0, 50]
click at [34, 87] on li "[STREET_ADDRESS][PERSON_NAME]" at bounding box center [35, 92] width 55 height 18
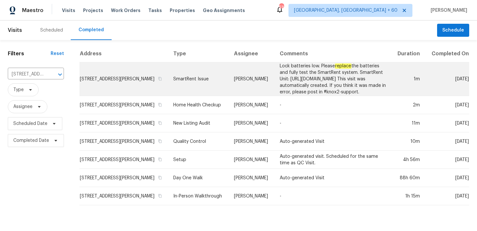
click at [175, 80] on td "SmartRent Issue" at bounding box center [198, 78] width 61 height 33
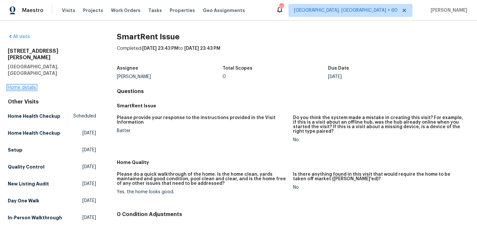
click at [26, 85] on link "Home details" at bounding box center [22, 87] width 28 height 5
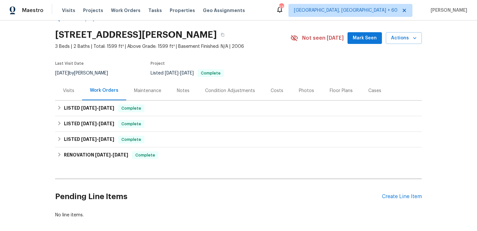
scroll to position [20, 0]
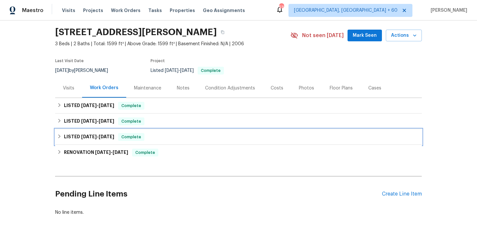
click at [144, 135] on span "Complete" at bounding box center [131, 136] width 25 height 6
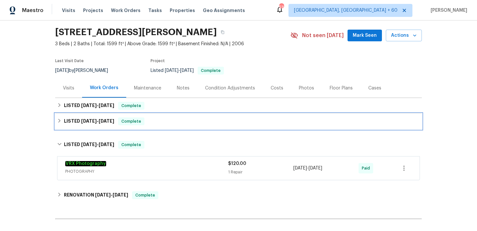
click at [184, 119] on div "LISTED [DATE] - [DATE] Complete" at bounding box center [238, 121] width 363 height 8
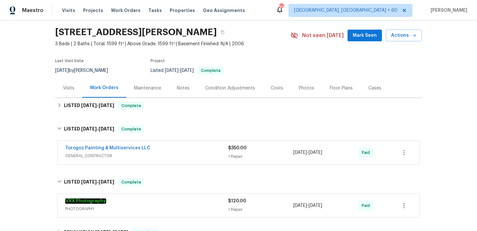
click at [227, 152] on div "Torogoz Painting & Multiservices LLC" at bounding box center [146, 148] width 163 height 8
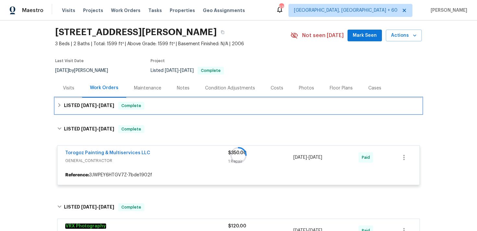
click at [180, 107] on div "LISTED [DATE] - [DATE] Complete" at bounding box center [238, 106] width 363 height 8
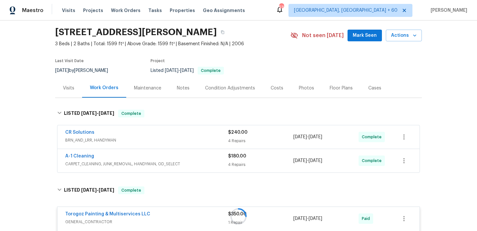
click at [239, 140] on div "4 Repairs" at bounding box center [260, 140] width 65 height 6
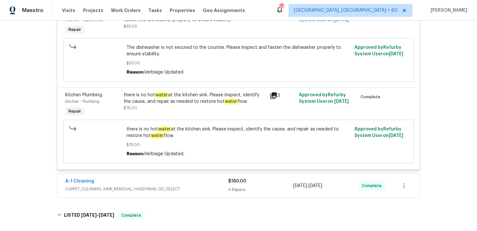
scroll to position [342, 0]
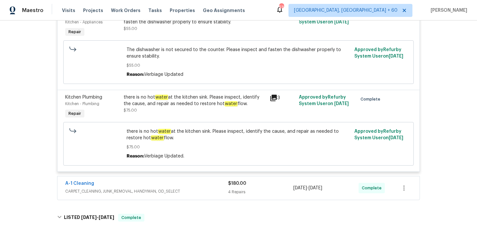
click at [243, 194] on div "4 Repairs" at bounding box center [260, 191] width 65 height 6
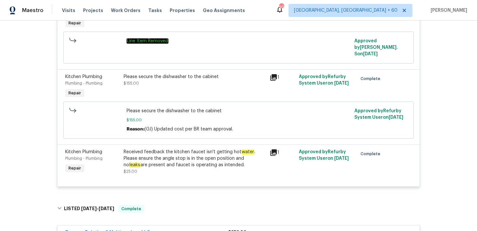
scroll to position [639, 0]
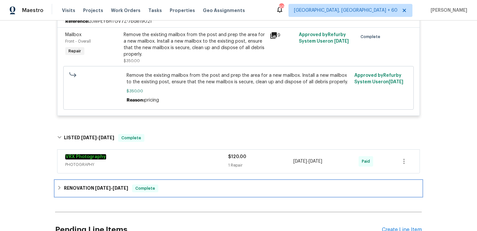
click at [154, 185] on span "Complete" at bounding box center [145, 188] width 25 height 6
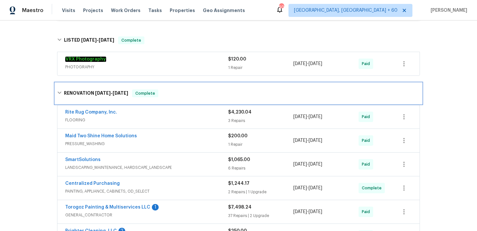
scroll to position [968, 0]
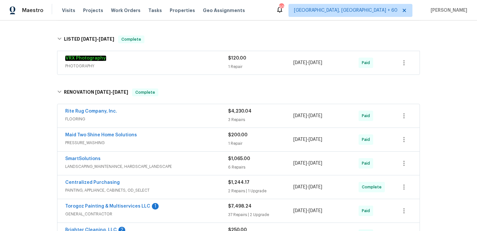
click at [234, 140] on div "1 Repair" at bounding box center [260, 143] width 65 height 6
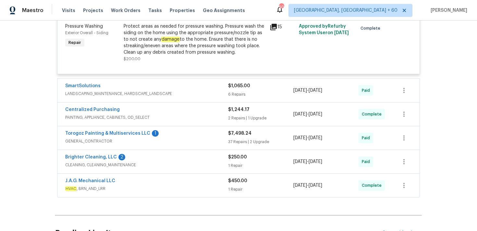
scroll to position [1128, 0]
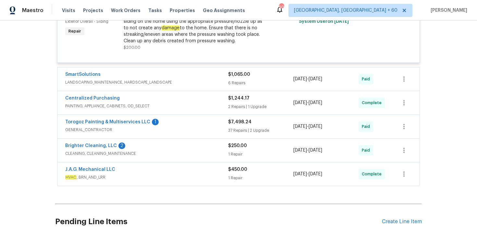
click at [233, 127] on div "37 Repairs | 2 Upgrade" at bounding box center [260, 130] width 65 height 6
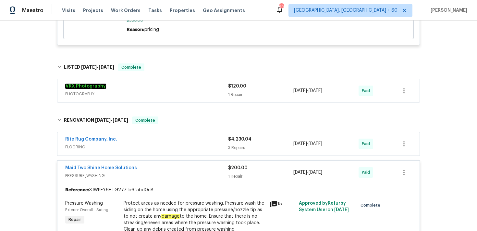
scroll to position [939, 0]
click at [233, 145] on div "3 Repairs" at bounding box center [260, 148] width 65 height 6
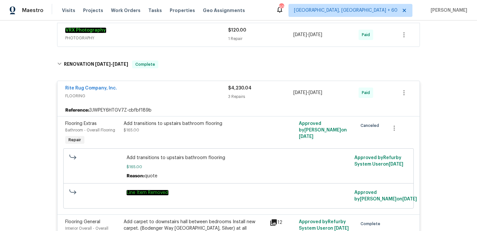
scroll to position [991, 0]
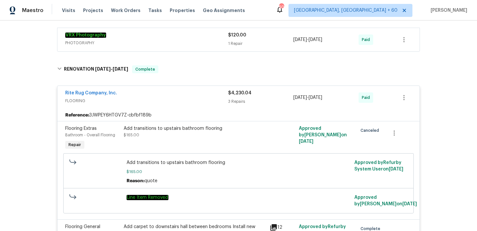
click at [231, 98] on div "3 Repairs" at bounding box center [260, 101] width 65 height 6
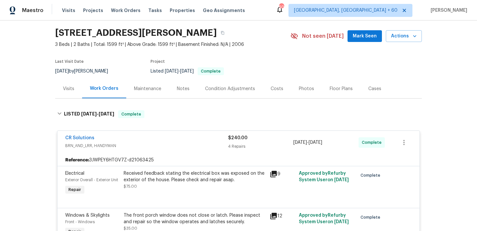
scroll to position [0, 0]
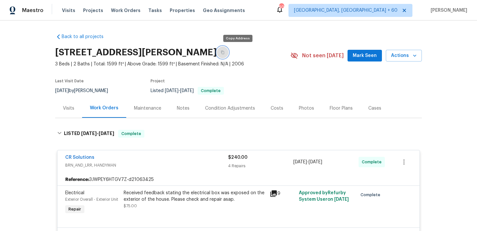
click at [225, 53] on icon "button" at bounding box center [223, 52] width 4 height 4
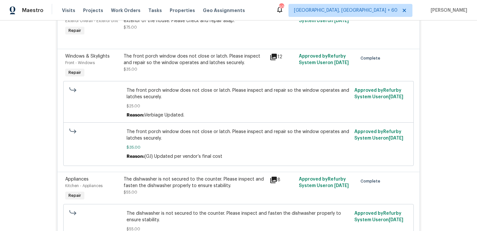
scroll to position [180, 0]
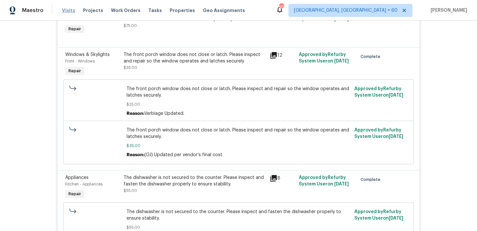
click at [69, 13] on span "Visits" at bounding box center [68, 10] width 13 height 6
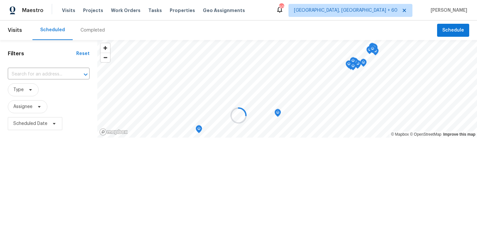
click at [89, 32] on div at bounding box center [238, 115] width 477 height 231
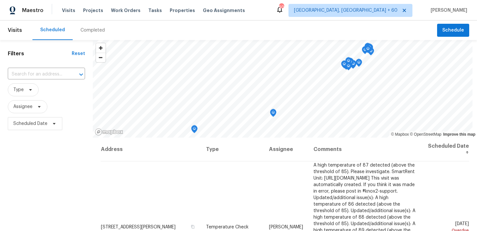
click at [88, 29] on div "Completed" at bounding box center [93, 30] width 24 height 6
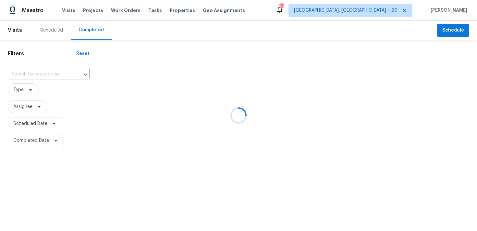
click at [47, 69] on div at bounding box center [238, 115] width 477 height 231
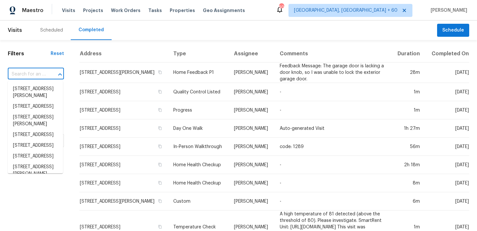
click at [44, 75] on input "text" at bounding box center [27, 74] width 38 height 10
paste input "[STREET_ADDRESS][PERSON_NAME]"
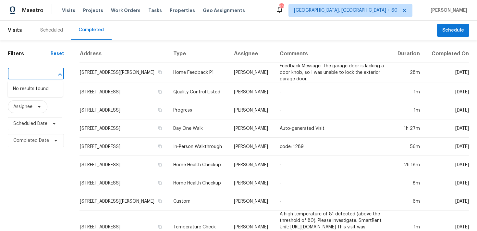
type input "[STREET_ADDRESS][PERSON_NAME]"
click at [31, 73] on input "text" at bounding box center [27, 74] width 38 height 10
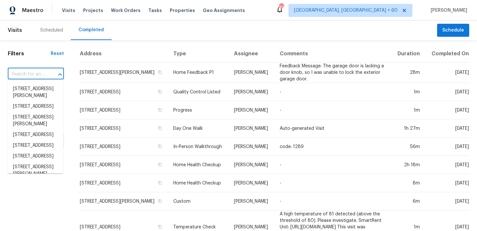
paste input "[STREET_ADDRESS][PERSON_NAME]"
type input "[STREET_ADDRESS][PERSON_NAME]"
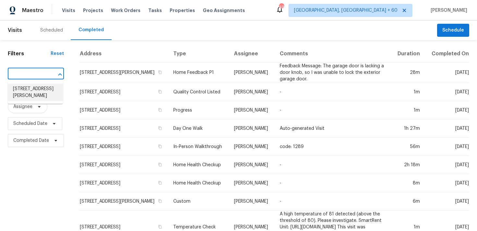
click at [22, 90] on li "[STREET_ADDRESS][PERSON_NAME]" at bounding box center [35, 92] width 55 height 18
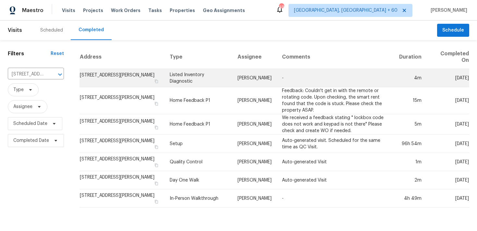
click at [186, 69] on td "Listed Inventory Diagnostic" at bounding box center [199, 78] width 68 height 18
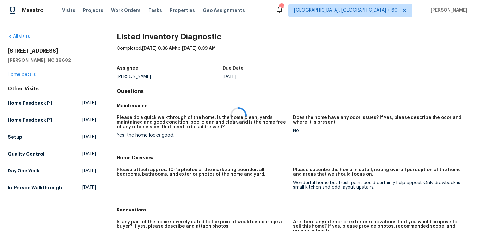
click at [15, 75] on div at bounding box center [238, 115] width 477 height 231
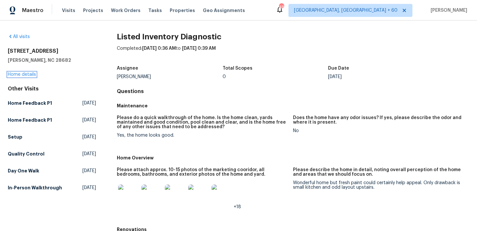
click at [17, 75] on link "Home details" at bounding box center [22, 74] width 28 height 5
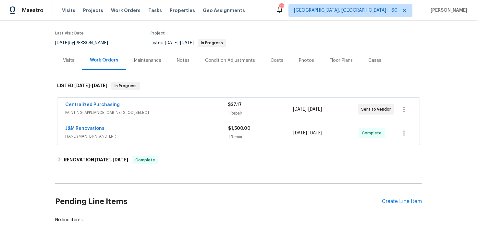
scroll to position [57, 0]
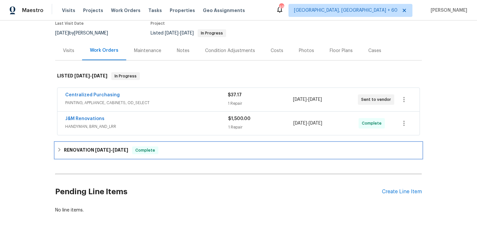
click at [179, 153] on div "RENOVATION [DATE] - [DATE] Complete" at bounding box center [238, 150] width 363 height 8
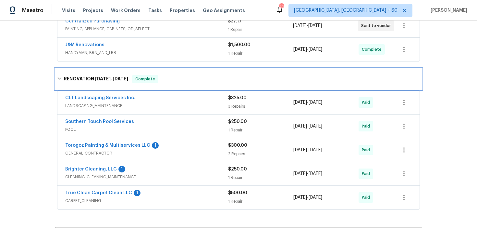
scroll to position [134, 0]
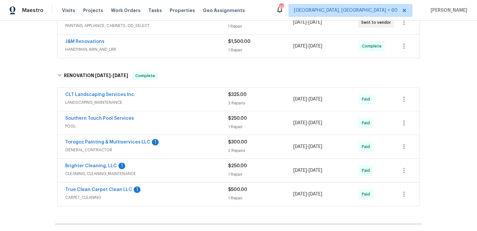
click at [239, 100] on div "3 Repairs" at bounding box center [260, 103] width 65 height 6
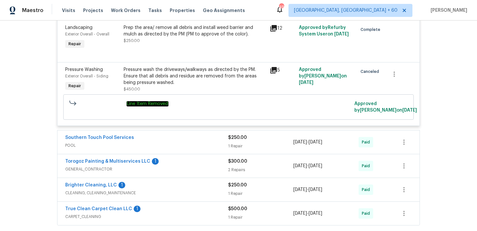
scroll to position [309, 0]
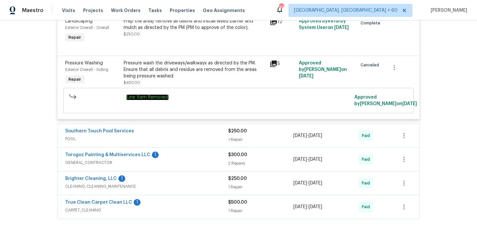
click at [238, 140] on div "1 Repair" at bounding box center [260, 139] width 65 height 6
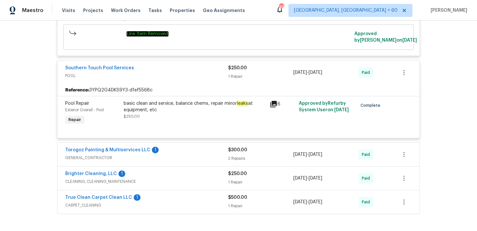
scroll to position [377, 0]
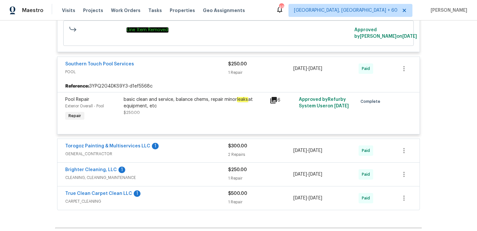
click at [241, 153] on div "2 Repairs" at bounding box center [260, 154] width 65 height 6
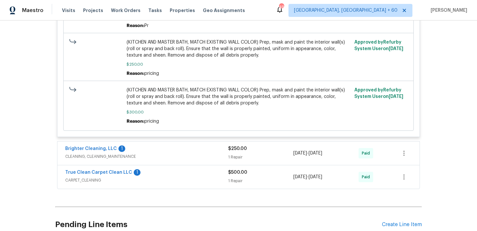
scroll to position [693, 0]
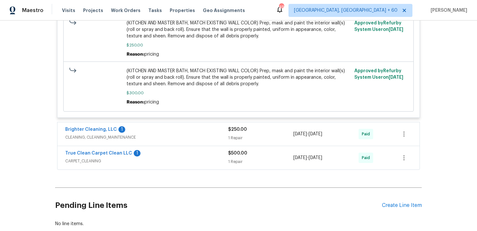
click at [243, 137] on div "1 Repair" at bounding box center [260, 137] width 65 height 6
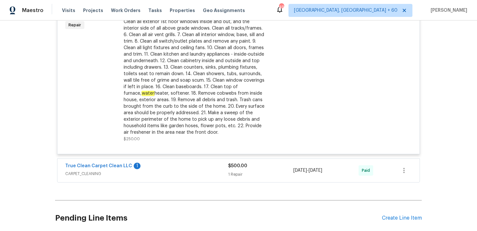
scroll to position [862, 0]
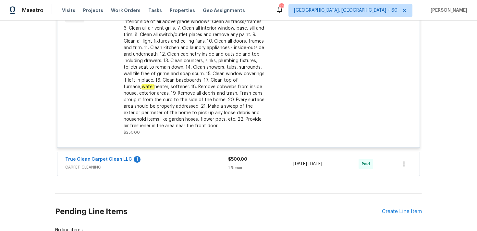
click at [237, 170] on div "1 Repair" at bounding box center [260, 167] width 65 height 6
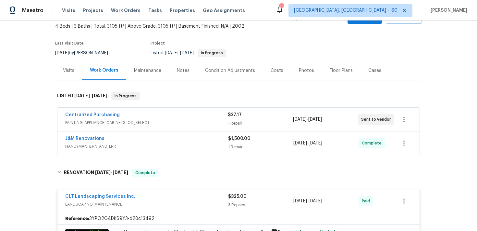
scroll to position [33, 0]
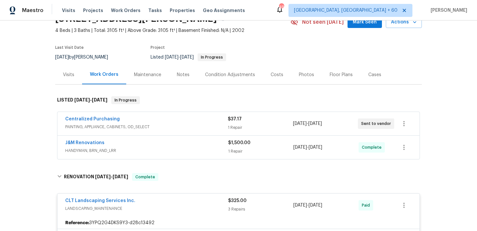
click at [234, 146] on div "$1,500.00 1 Repair" at bounding box center [260, 147] width 65 height 16
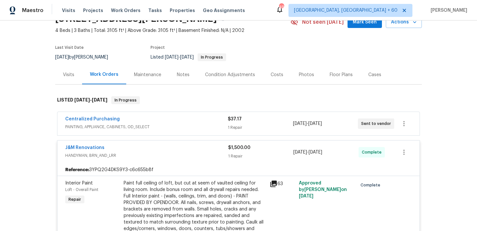
click at [236, 124] on div "1 Repair" at bounding box center [260, 127] width 65 height 6
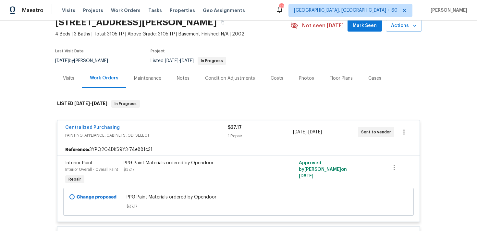
scroll to position [0, 0]
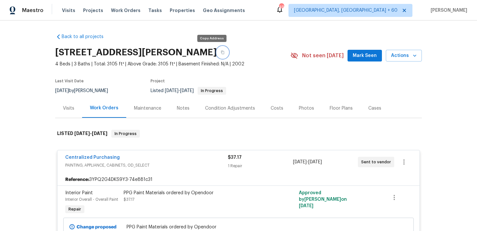
click at [221, 51] on icon "button" at bounding box center [222, 53] width 3 height 4
click at [71, 9] on span "Visits" at bounding box center [68, 10] width 13 height 6
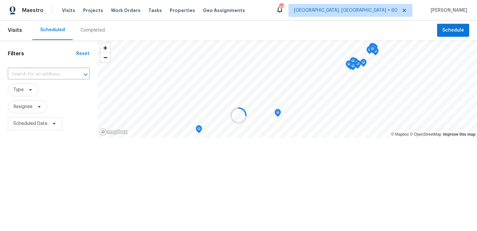
click at [84, 31] on div at bounding box center [238, 115] width 477 height 231
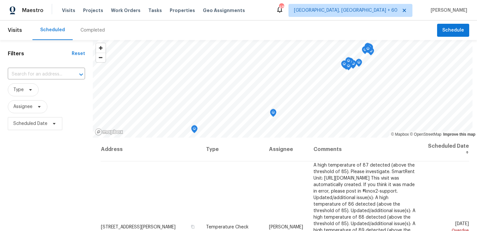
click at [82, 31] on div "Completed" at bounding box center [93, 30] width 24 height 6
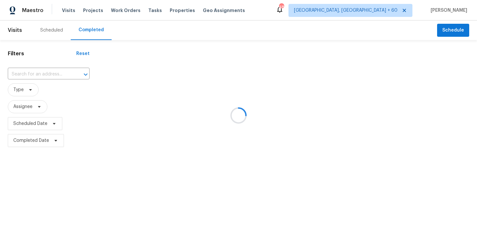
click at [30, 73] on div at bounding box center [238, 115] width 477 height 231
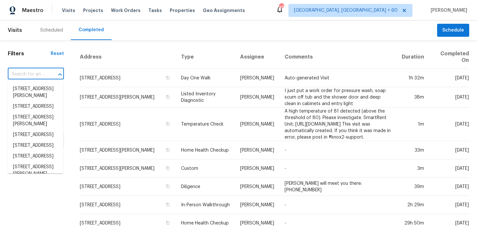
click at [29, 73] on input "text" at bounding box center [27, 74] width 38 height 10
paste input "[STREET_ADDRESS]"
type input "[STREET_ADDRESS]"
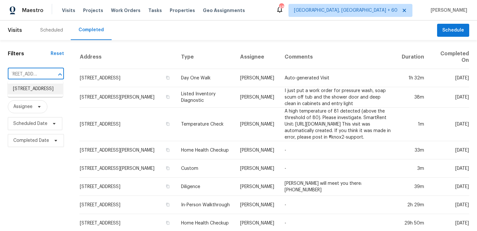
click at [25, 91] on li "[STREET_ADDRESS]" at bounding box center [35, 88] width 55 height 11
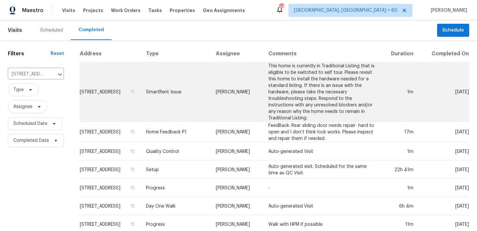
click at [197, 97] on td "SmartRent Issue" at bounding box center [176, 91] width 70 height 59
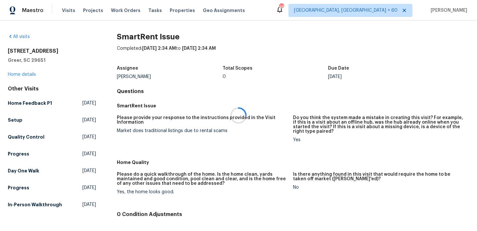
click at [15, 77] on div at bounding box center [238, 115] width 477 height 231
click at [15, 75] on link "Home details" at bounding box center [22, 74] width 28 height 5
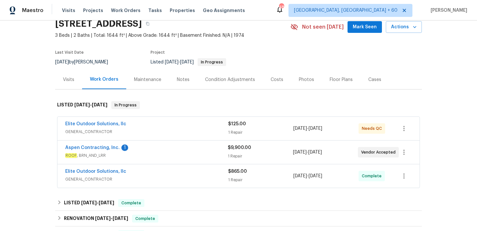
scroll to position [50, 0]
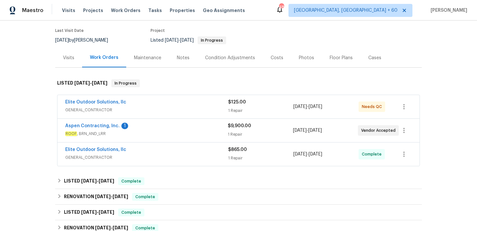
click at [234, 112] on div "1 Repair" at bounding box center [260, 110] width 65 height 6
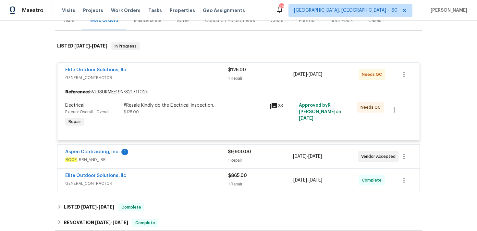
scroll to position [88, 0]
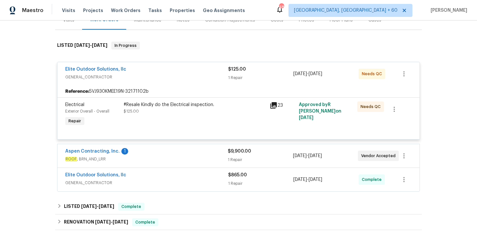
click at [237, 156] on div "1 Repair" at bounding box center [260, 159] width 65 height 6
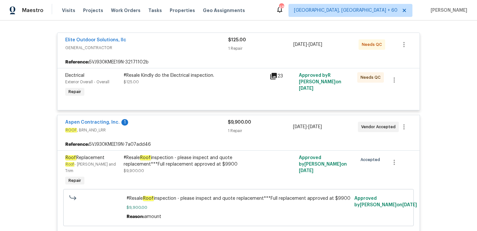
scroll to position [118, 0]
click at [227, 129] on span "ROOF , BRN_AND_LRR" at bounding box center [146, 129] width 163 height 6
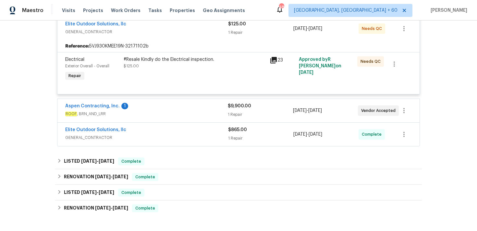
scroll to position [134, 0]
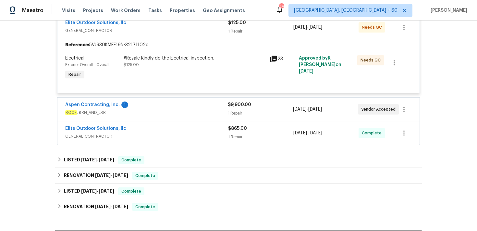
click at [237, 136] on div "1 Repair" at bounding box center [260, 136] width 65 height 6
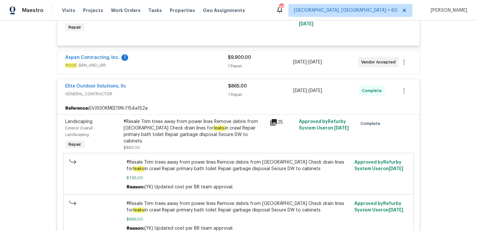
scroll to position [183, 0]
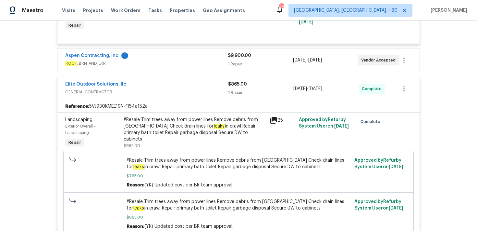
click at [227, 85] on div "Elite Outdoor Solutions, llc" at bounding box center [146, 85] width 163 height 8
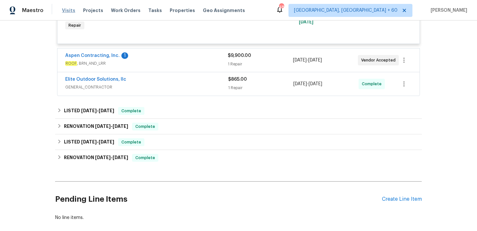
click at [63, 13] on span "Visits" at bounding box center [68, 10] width 13 height 6
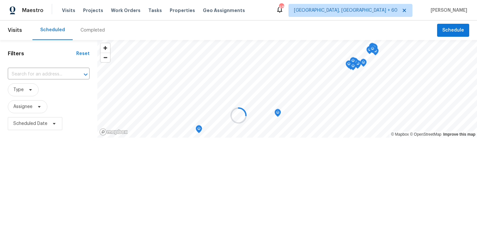
click at [93, 30] on div at bounding box center [238, 115] width 477 height 231
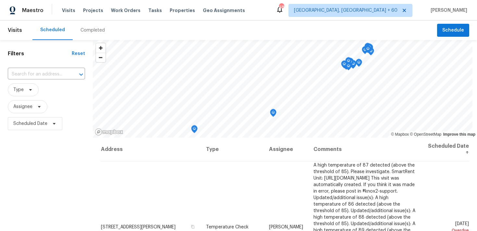
click at [92, 31] on div "Completed" at bounding box center [93, 30] width 24 height 6
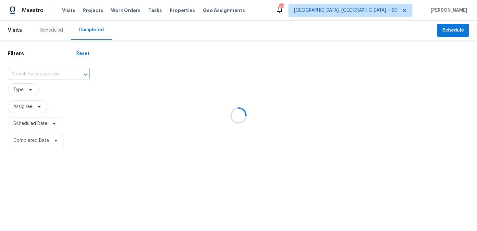
click at [36, 75] on div at bounding box center [238, 115] width 477 height 231
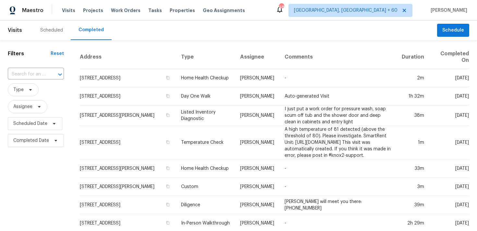
click at [36, 75] on input "text" at bounding box center [27, 74] width 38 height 10
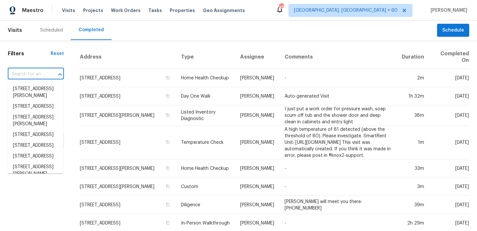
paste input "[STREET_ADDRESS][PERSON_NAME]"
type input "[STREET_ADDRESS][PERSON_NAME]"
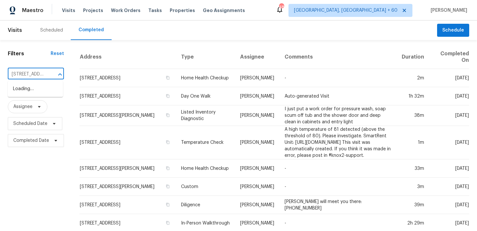
scroll to position [0, 53]
click at [29, 92] on li "[STREET_ADDRESS][PERSON_NAME]" at bounding box center [35, 92] width 55 height 18
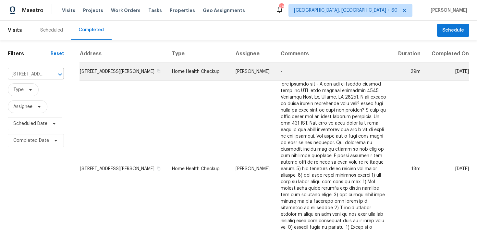
click at [204, 72] on td "Home Health Checkup" at bounding box center [198, 71] width 63 height 18
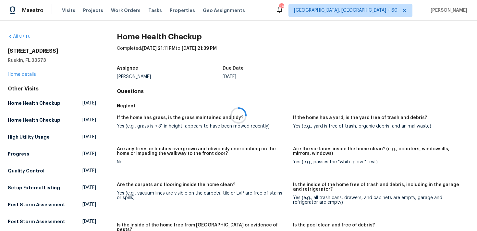
click at [17, 73] on div at bounding box center [238, 115] width 477 height 231
click at [12, 75] on link "Home details" at bounding box center [22, 74] width 28 height 5
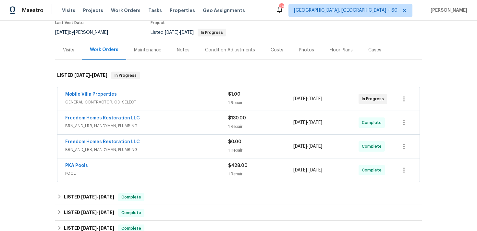
scroll to position [70, 0]
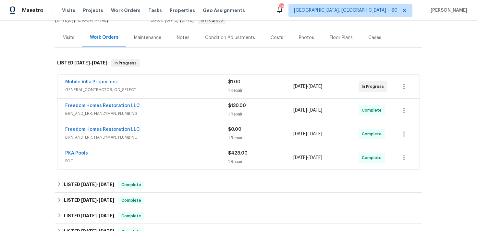
click at [231, 88] on div "1 Repair" at bounding box center [260, 90] width 65 height 6
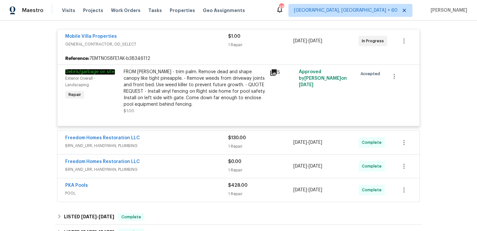
scroll to position [129, 0]
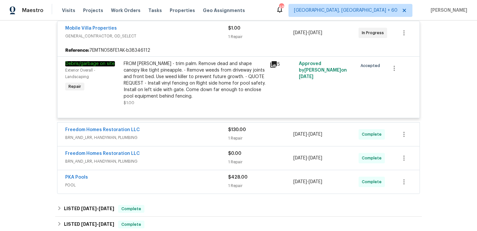
click at [236, 32] on div "$1.00 1 Repair" at bounding box center [260, 33] width 65 height 16
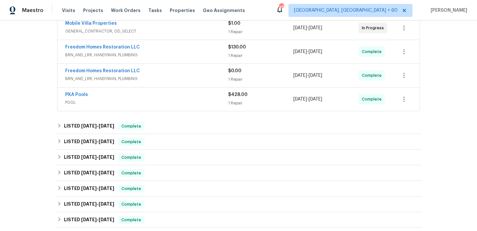
click at [235, 53] on div "1 Repair" at bounding box center [260, 55] width 65 height 6
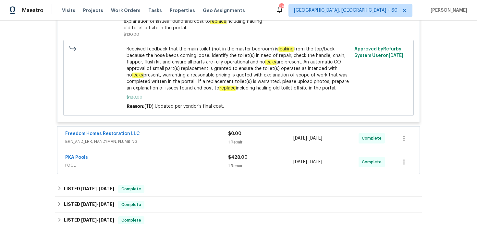
scroll to position [262, 0]
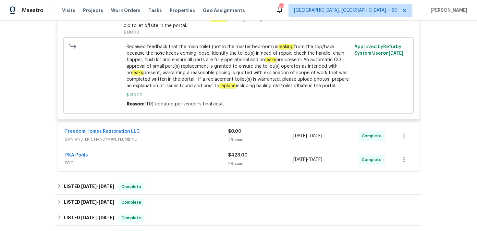
click at [233, 142] on div "1 Repair" at bounding box center [260, 139] width 65 height 6
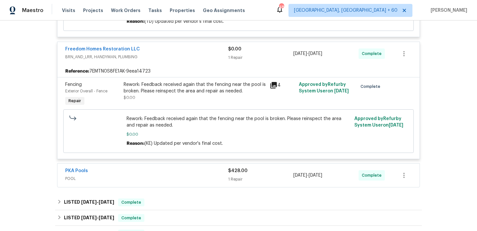
scroll to position [381, 0]
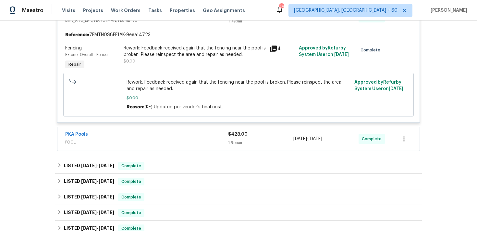
click at [236, 142] on div "1 Repair" at bounding box center [260, 142] width 65 height 6
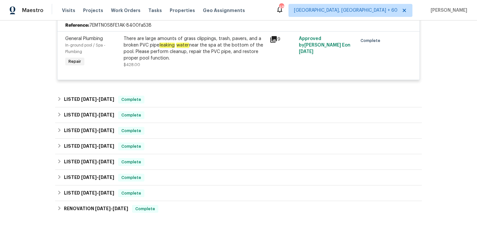
scroll to position [522, 0]
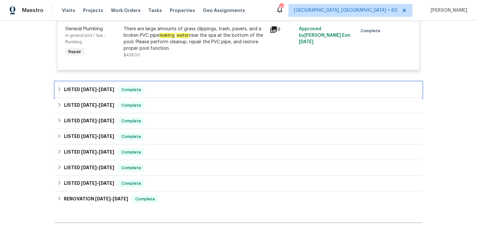
click at [162, 87] on div "LISTED [DATE] - [DATE] Complete" at bounding box center [238, 90] width 363 height 8
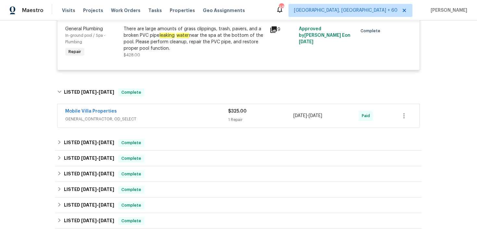
click at [224, 116] on div "Mobile Villa Properties" at bounding box center [146, 112] width 163 height 8
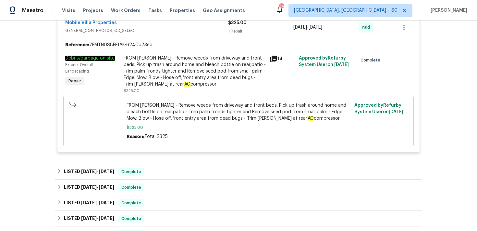
scroll to position [617, 0]
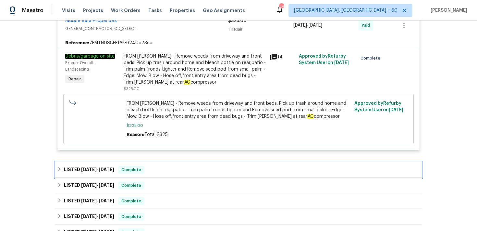
click at [178, 169] on div "LISTED [DATE] - [DATE] Complete" at bounding box center [238, 170] width 363 height 8
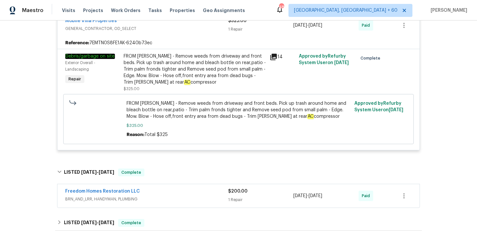
click at [224, 192] on div "Freedom Homes Restoration LLC" at bounding box center [146, 192] width 163 height 8
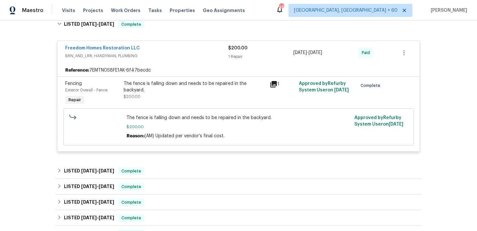
scroll to position [772, 0]
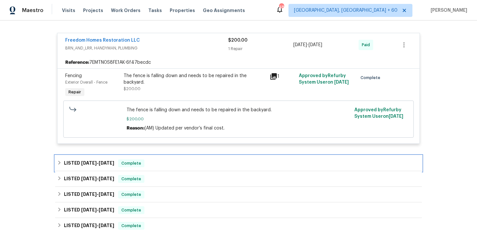
click at [175, 167] on div "LISTED [DATE] - [DATE] Complete" at bounding box center [238, 163] width 363 height 8
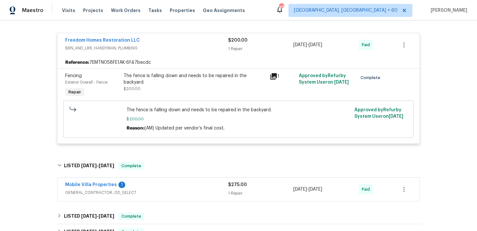
click at [237, 200] on div "Mobile Villa Properties 1 GENERAL_CONTRACTOR, OD_SELECT $275.00 1 Repair [DATE]…" at bounding box center [238, 188] width 362 height 23
click at [236, 191] on div "1 Repair" at bounding box center [260, 193] width 65 height 6
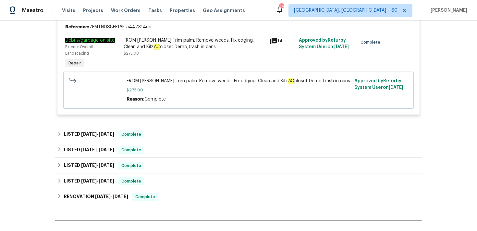
scroll to position [971, 0]
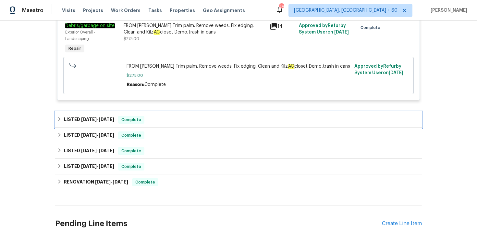
click at [166, 123] on div "LISTED [DATE] - [DATE] Complete" at bounding box center [238, 120] width 363 height 8
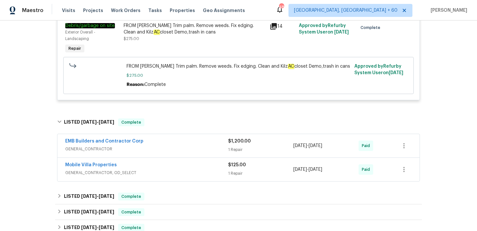
click at [240, 152] on div "1 Repair" at bounding box center [260, 149] width 65 height 6
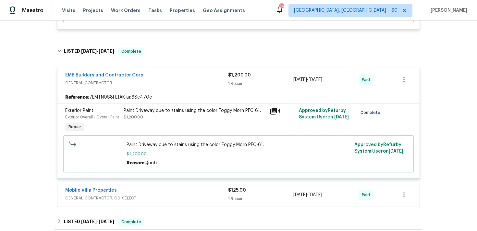
scroll to position [1067, 0]
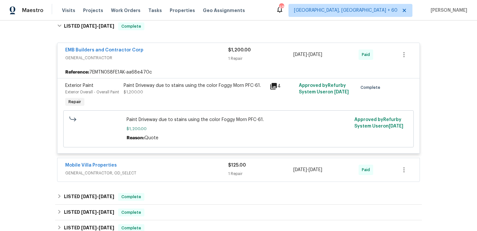
click at [238, 175] on div "1 Repair" at bounding box center [260, 173] width 65 height 6
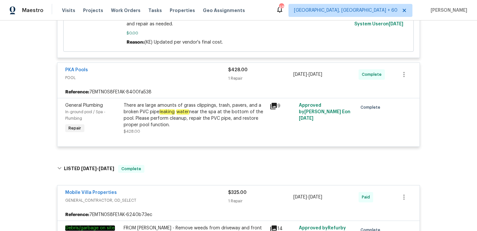
scroll to position [448, 0]
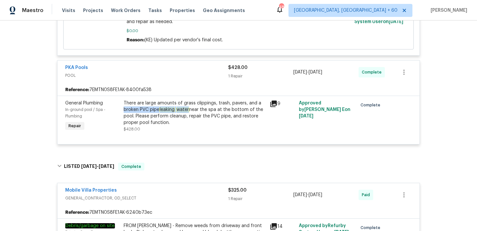
drag, startPoint x: 122, startPoint y: 110, endPoint x: 189, endPoint y: 110, distance: 66.9
click at [189, 110] on div "There are large amounts of grass clippings, trash, pavers, and a broken PVC pip…" at bounding box center [195, 116] width 146 height 36
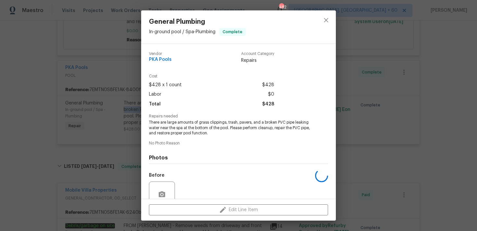
copy div "broken PVC pipe leaking water"
click at [329, 19] on icon "close" at bounding box center [326, 20] width 8 height 8
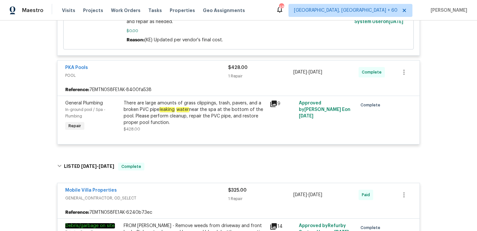
click at [178, 124] on div "There are large amounts of grass clippings, trash, pavers, and a broken PVC pip…" at bounding box center [195, 113] width 142 height 26
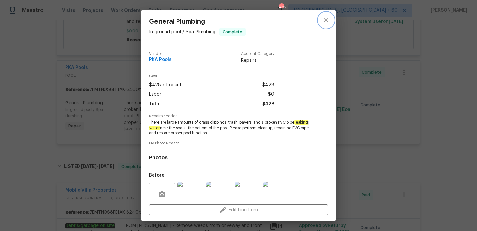
click at [327, 23] on icon "close" at bounding box center [326, 20] width 8 height 8
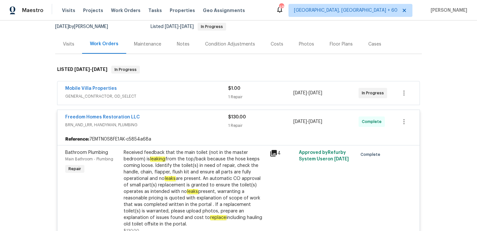
scroll to position [63, 0]
click at [233, 98] on div "1 Repair" at bounding box center [260, 97] width 65 height 6
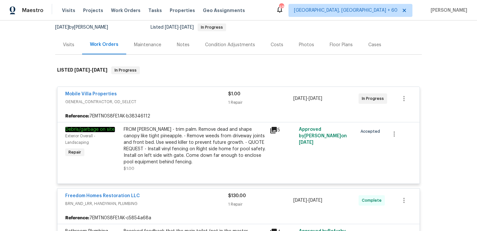
click at [232, 98] on div "$1.00 1 Repair" at bounding box center [260, 99] width 65 height 16
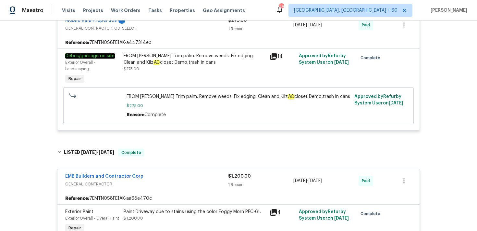
scroll to position [947, 0]
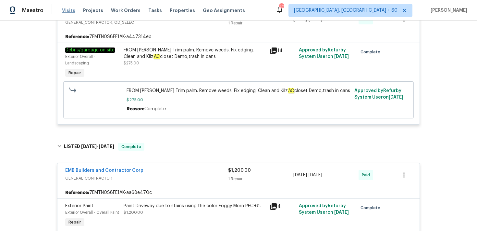
click at [67, 8] on span "Visits" at bounding box center [68, 10] width 13 height 6
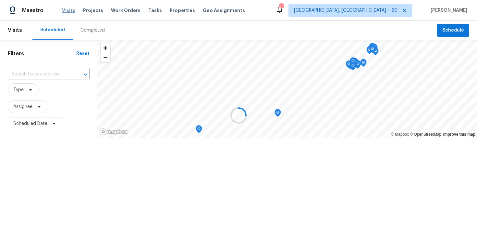
click at [67, 8] on div at bounding box center [238, 115] width 477 height 231
click at [81, 32] on div at bounding box center [238, 115] width 477 height 231
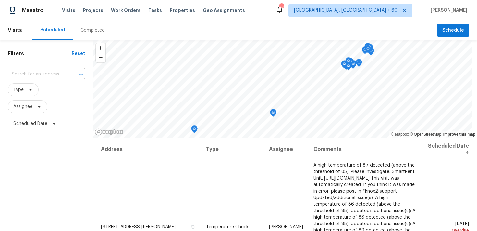
click at [86, 37] on div "Completed" at bounding box center [93, 29] width 40 height 19
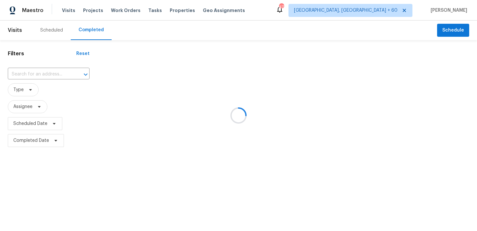
click at [45, 68] on div at bounding box center [238, 115] width 477 height 231
click at [31, 74] on div at bounding box center [238, 115] width 477 height 231
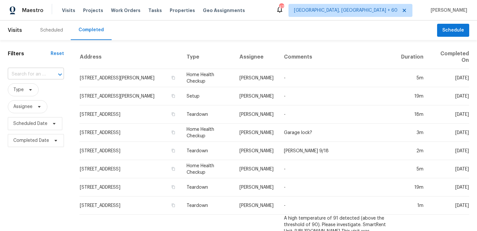
click at [22, 75] on input "text" at bounding box center [27, 74] width 38 height 10
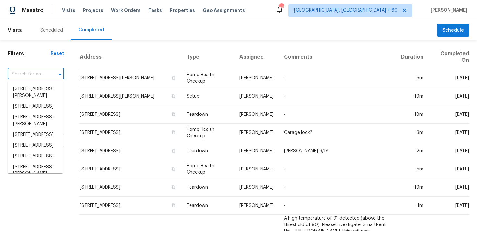
paste input "[STREET_ADDRESS][PERSON_NAME]"
type input "[STREET_ADDRESS][PERSON_NAME]"
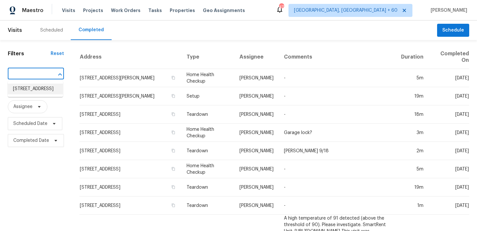
click at [25, 88] on li "[STREET_ADDRESS]" at bounding box center [35, 88] width 55 height 11
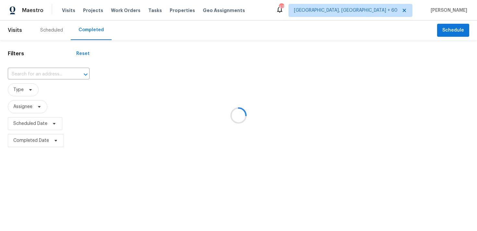
type input "[STREET_ADDRESS]"
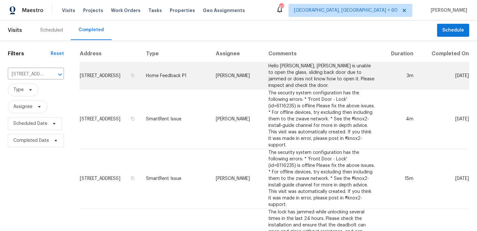
click at [173, 80] on td "Home Feedback P1" at bounding box center [176, 75] width 70 height 27
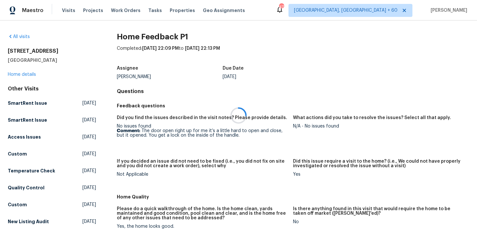
click at [24, 74] on div at bounding box center [238, 115] width 477 height 231
click at [15, 74] on div at bounding box center [238, 115] width 477 height 231
click at [20, 74] on link "Home details" at bounding box center [22, 74] width 28 height 5
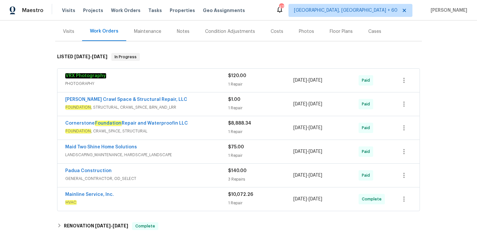
scroll to position [73, 0]
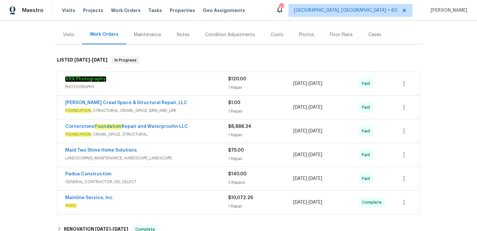
click at [231, 85] on div "1 Repair" at bounding box center [260, 87] width 65 height 6
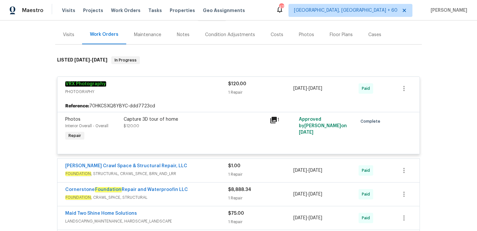
click at [234, 170] on div "$1.00 1 Repair" at bounding box center [260, 170] width 65 height 16
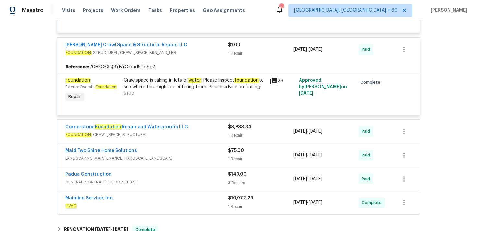
scroll to position [197, 0]
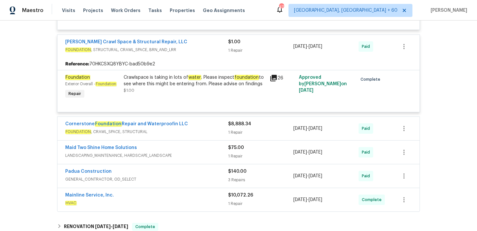
click at [235, 128] on div "$8,888.34 1 Repair" at bounding box center [260, 128] width 65 height 16
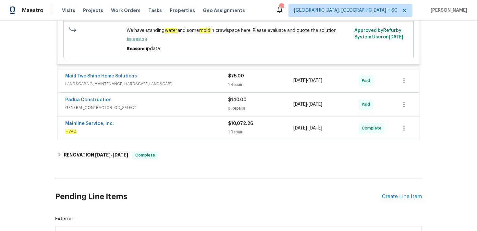
scroll to position [397, 0]
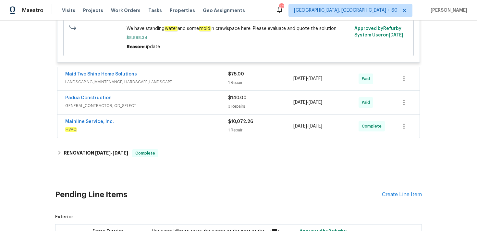
click at [238, 83] on div "1 Repair" at bounding box center [260, 82] width 65 height 6
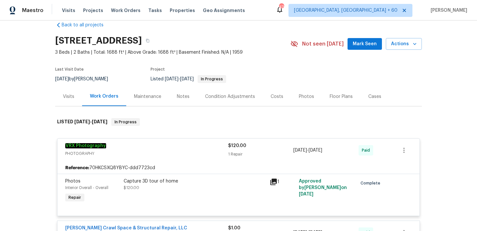
scroll to position [0, 0]
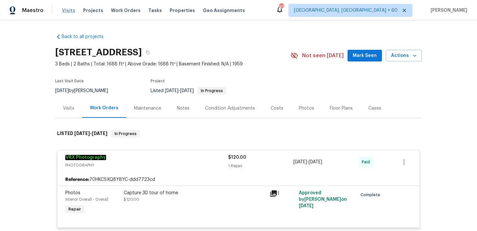
click at [68, 12] on span "Visits" at bounding box center [68, 10] width 13 height 6
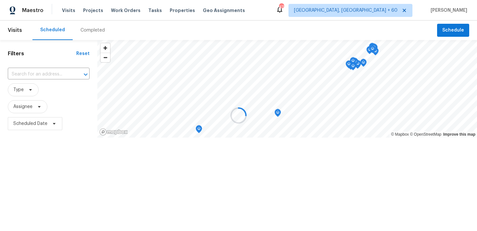
click at [84, 32] on div at bounding box center [238, 115] width 477 height 231
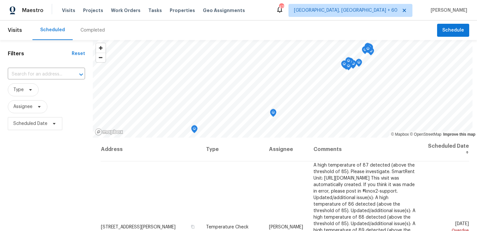
click at [88, 30] on div "Completed" at bounding box center [93, 30] width 24 height 6
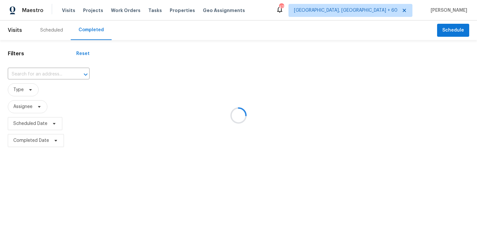
click at [34, 70] on div at bounding box center [238, 115] width 477 height 231
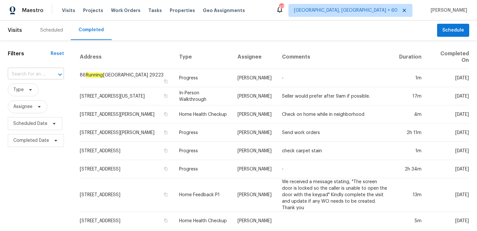
click at [19, 74] on input "text" at bounding box center [27, 74] width 38 height 10
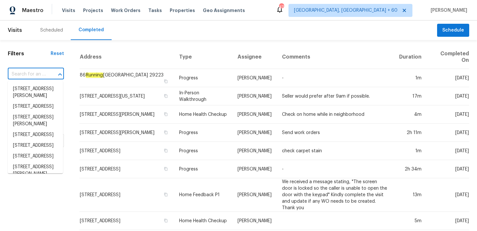
paste input "[STREET_ADDRESS]"
type input "[STREET_ADDRESS]"
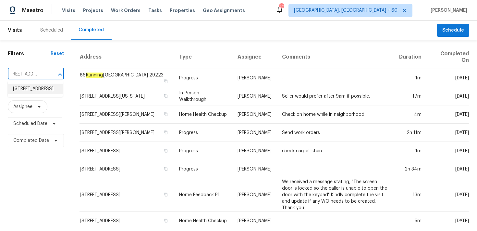
click at [23, 90] on li "[STREET_ADDRESS]" at bounding box center [35, 88] width 55 height 11
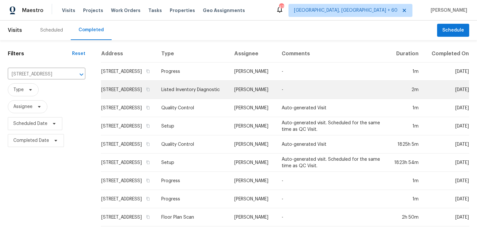
click at [190, 95] on td "Listed Inventory Diagnostic" at bounding box center [192, 90] width 73 height 18
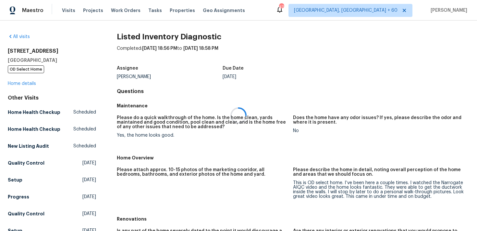
click at [18, 75] on div at bounding box center [238, 115] width 477 height 231
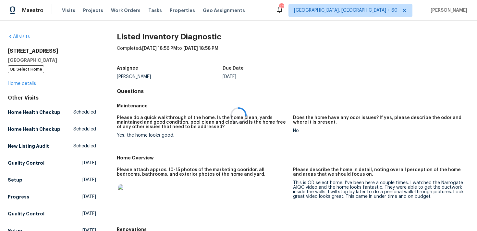
click at [15, 82] on div at bounding box center [238, 115] width 477 height 231
click at [14, 83] on link "Home details" at bounding box center [22, 83] width 28 height 5
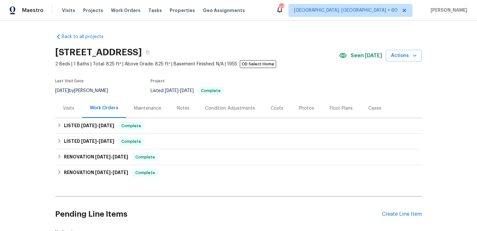
scroll to position [16, 0]
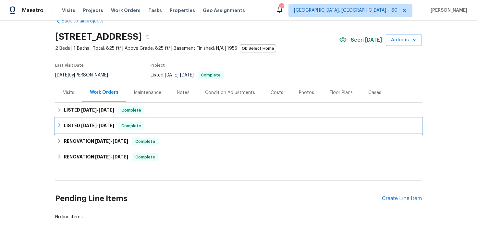
click at [147, 124] on div "LISTED [DATE] - [DATE] Complete" at bounding box center [238, 126] width 363 height 8
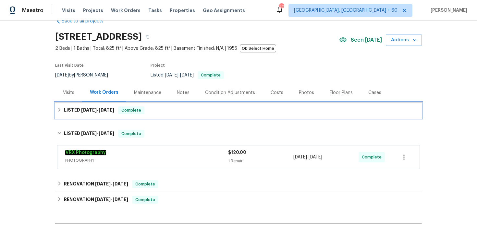
click at [184, 112] on div "LISTED [DATE] - [DATE] Complete" at bounding box center [238, 110] width 363 height 8
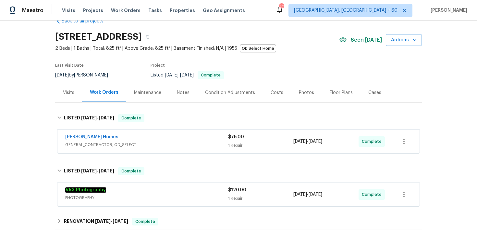
click at [232, 138] on span "$75.00" at bounding box center [236, 136] width 16 height 5
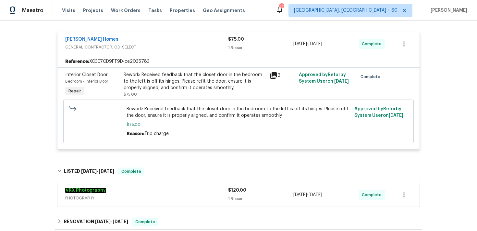
scroll to position [135, 0]
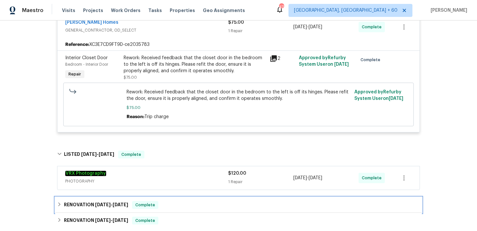
click at [201, 208] on div "RENOVATION [DATE] - [DATE] Complete" at bounding box center [238, 205] width 363 height 8
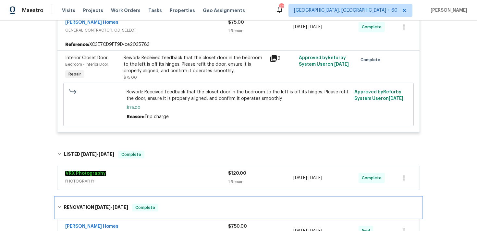
scroll to position [174, 0]
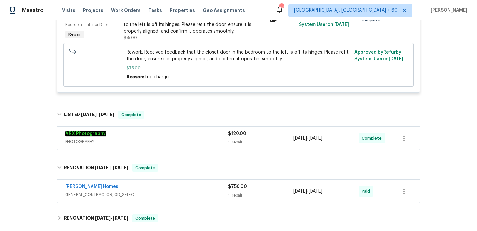
click at [240, 191] on div "$750.00 1 Repair" at bounding box center [260, 191] width 65 height 16
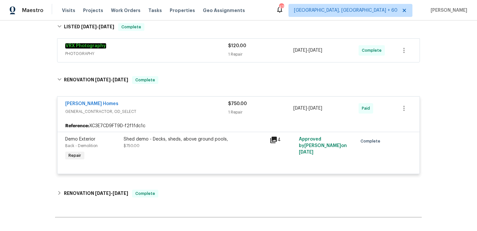
scroll to position [267, 0]
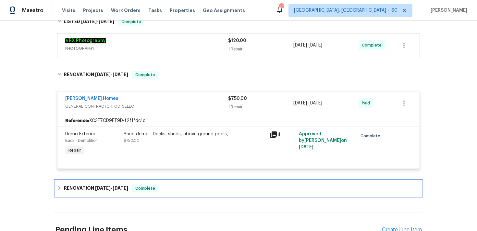
click at [154, 185] on div "Complete" at bounding box center [145, 188] width 26 height 8
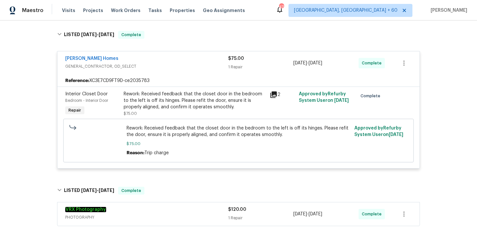
scroll to position [0, 0]
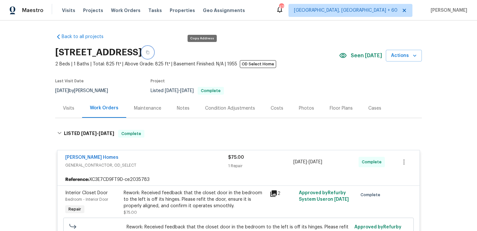
click at [154, 49] on button "button" at bounding box center [148, 52] width 12 height 12
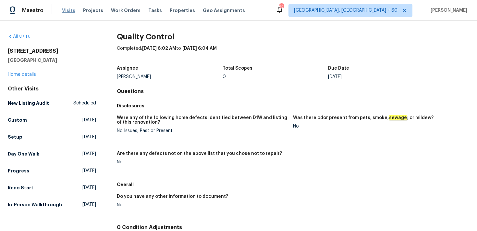
click at [69, 9] on span "Visits" at bounding box center [68, 10] width 13 height 6
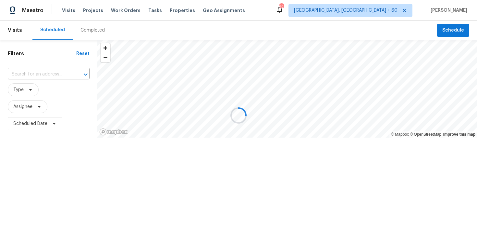
click at [94, 26] on div at bounding box center [238, 115] width 477 height 231
click at [93, 27] on div at bounding box center [238, 115] width 477 height 231
click at [91, 32] on div at bounding box center [238, 115] width 477 height 231
click at [94, 30] on div at bounding box center [238, 115] width 477 height 231
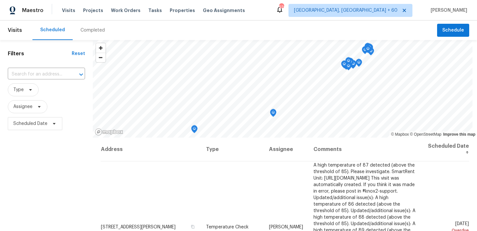
click at [87, 31] on div "Completed" at bounding box center [93, 30] width 24 height 6
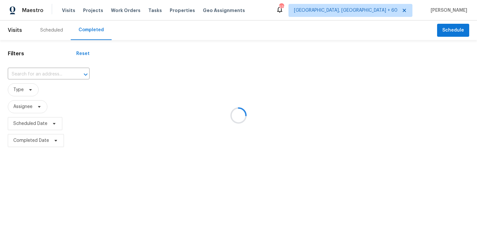
click at [43, 71] on div at bounding box center [238, 115] width 477 height 231
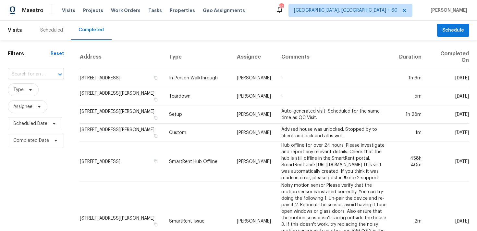
click at [36, 74] on input "text" at bounding box center [27, 74] width 38 height 10
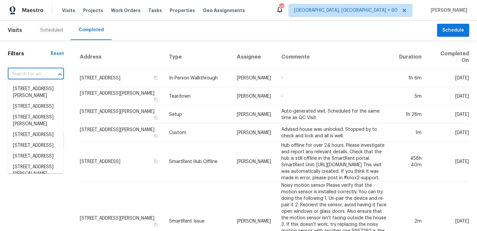
paste input "161 Kennedy Dr Venus, TX 76084"
type input "161 Kennedy Dr Venus, TX 76084"
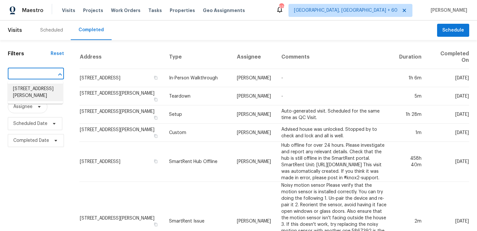
click at [32, 86] on li "[STREET_ADDRESS][PERSON_NAME]" at bounding box center [35, 92] width 55 height 18
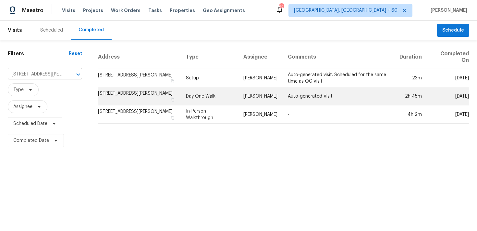
click at [200, 92] on td "Day One Walk" at bounding box center [209, 96] width 57 height 18
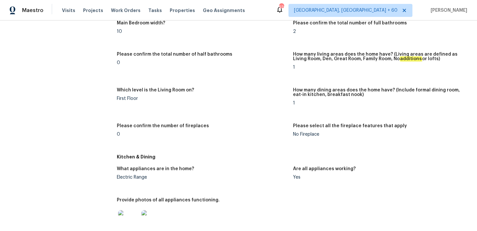
scroll to position [622, 0]
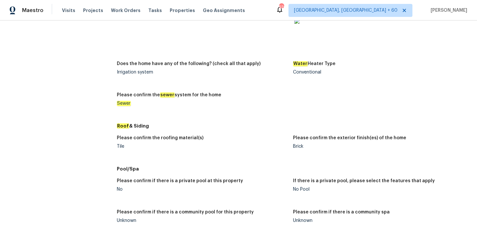
click at [118, 146] on div "Tile" at bounding box center [202, 146] width 171 height 5
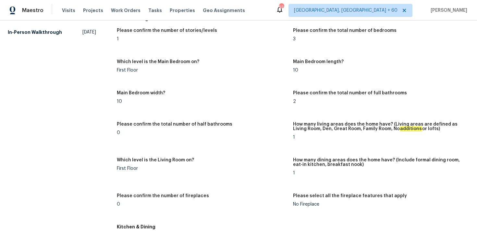
scroll to position [0, 0]
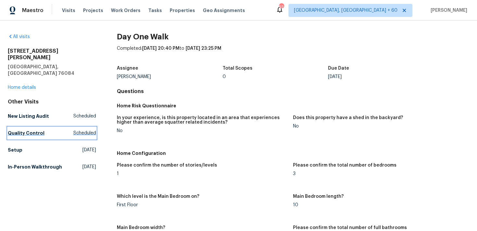
click at [18, 130] on h5 "Quality Control" at bounding box center [26, 133] width 37 height 6
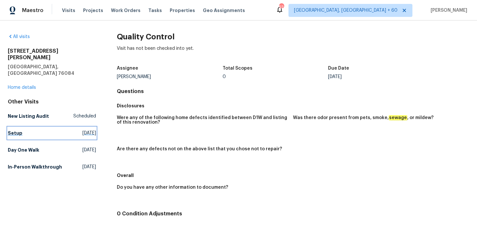
click at [15, 130] on h5 "Setup" at bounding box center [15, 133] width 15 height 6
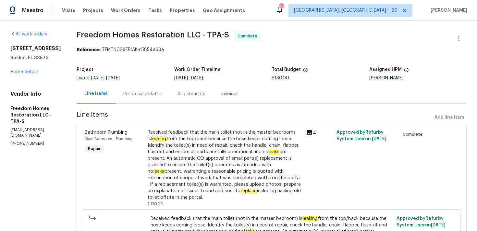
click at [156, 97] on div "Progress Updates" at bounding box center [143, 93] width 54 height 19
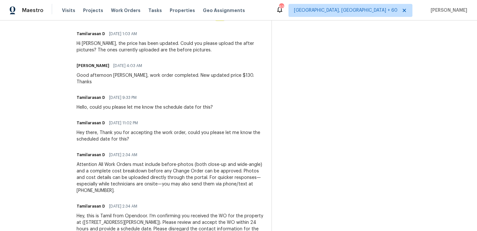
scroll to position [278, 0]
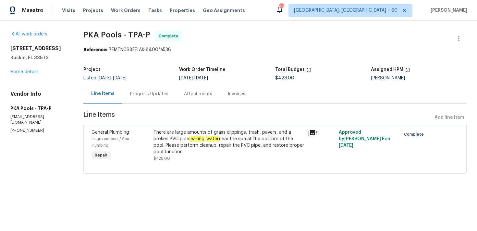
click at [151, 95] on div "Progress Updates" at bounding box center [149, 94] width 38 height 6
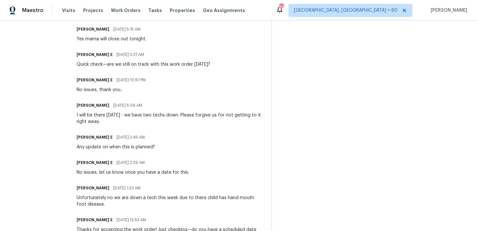
scroll to position [335, 0]
